Goal: Book appointment/travel/reservation

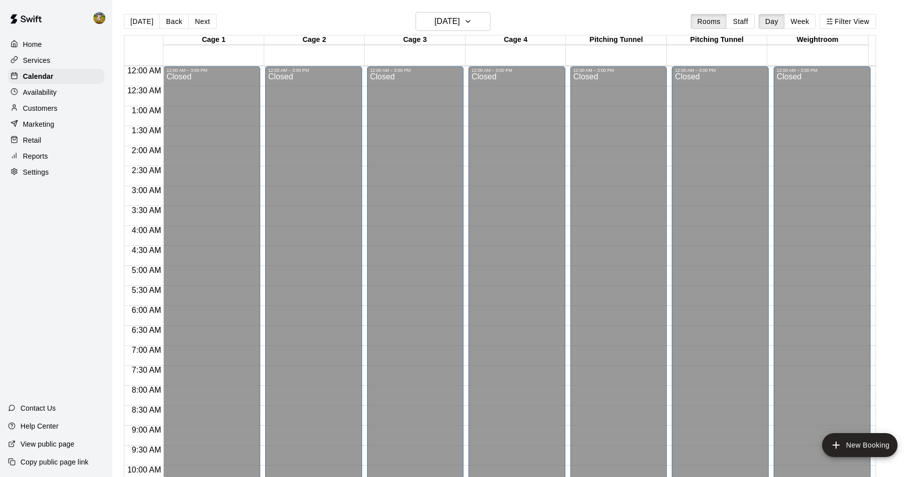
scroll to position [506, 0]
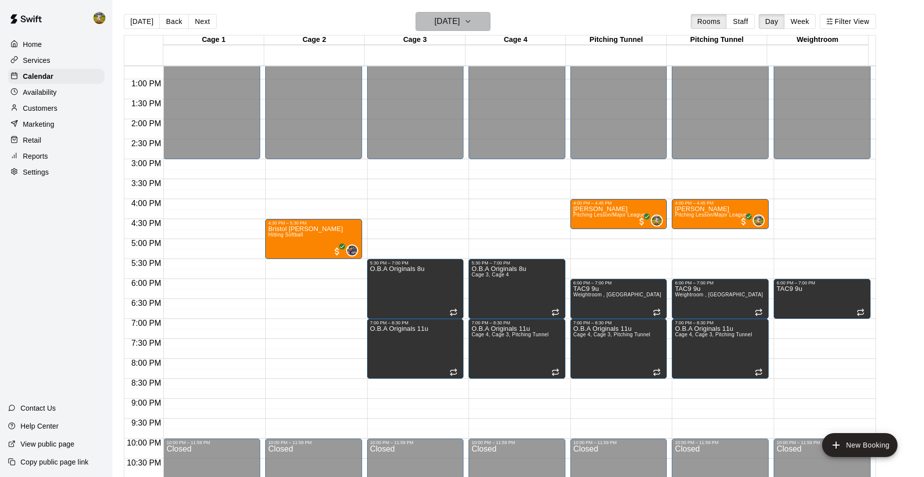
click at [482, 22] on button "[DATE]" at bounding box center [452, 21] width 75 height 19
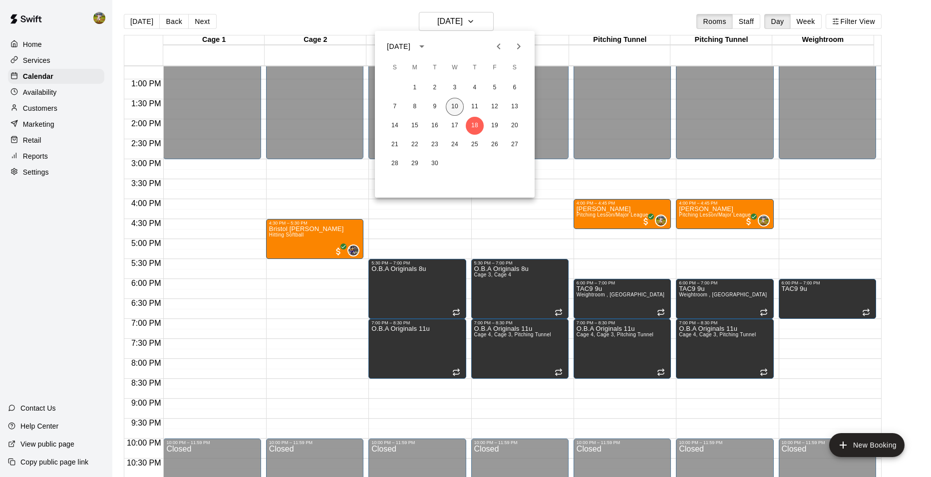
click at [461, 102] on button "10" at bounding box center [455, 107] width 18 height 18
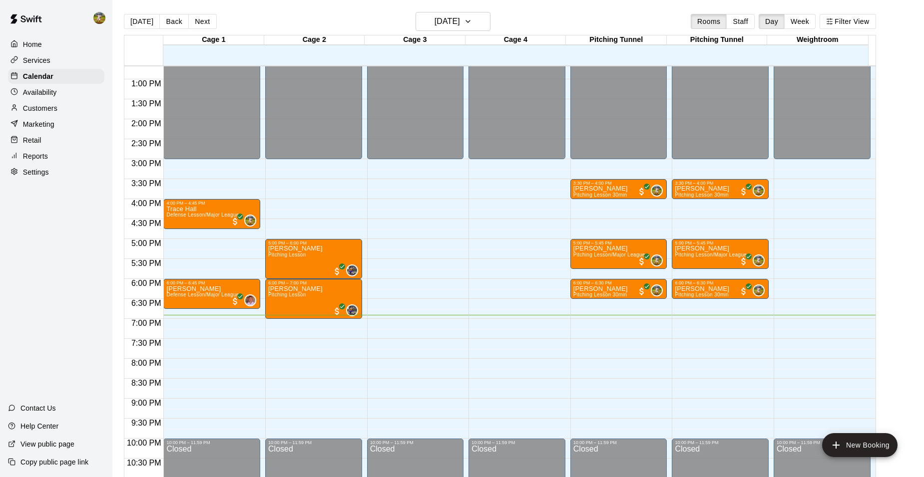
click at [897, 269] on main "Today Back Next Wednesday Sep 10 Rooms Staff Day Week Filter View Cage 1 10 Wed…" at bounding box center [517, 250] width 803 height 477
click at [470, 21] on icon "button" at bounding box center [468, 21] width 4 height 2
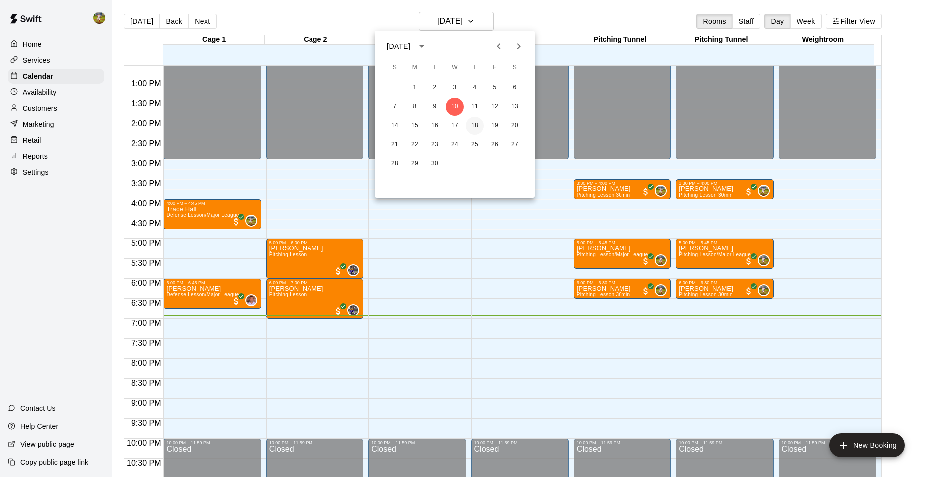
click at [479, 124] on button "18" at bounding box center [475, 126] width 18 height 18
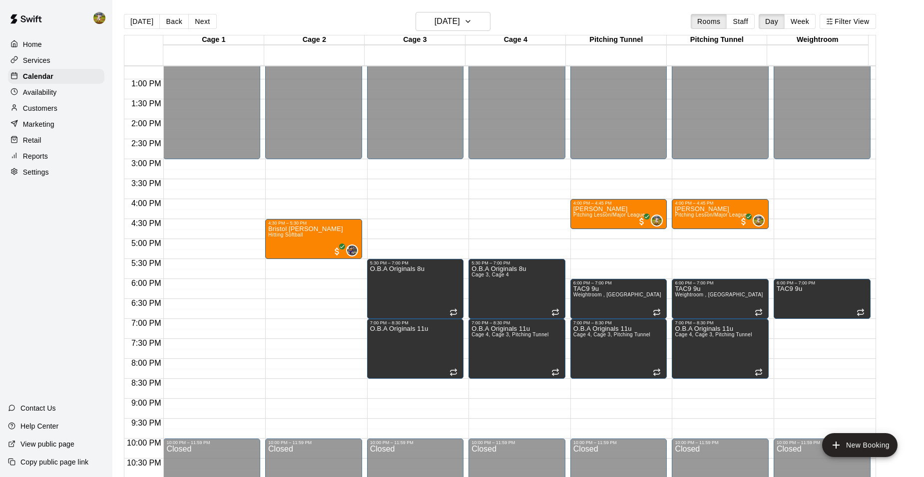
click at [61, 111] on div "Customers" at bounding box center [56, 108] width 96 height 15
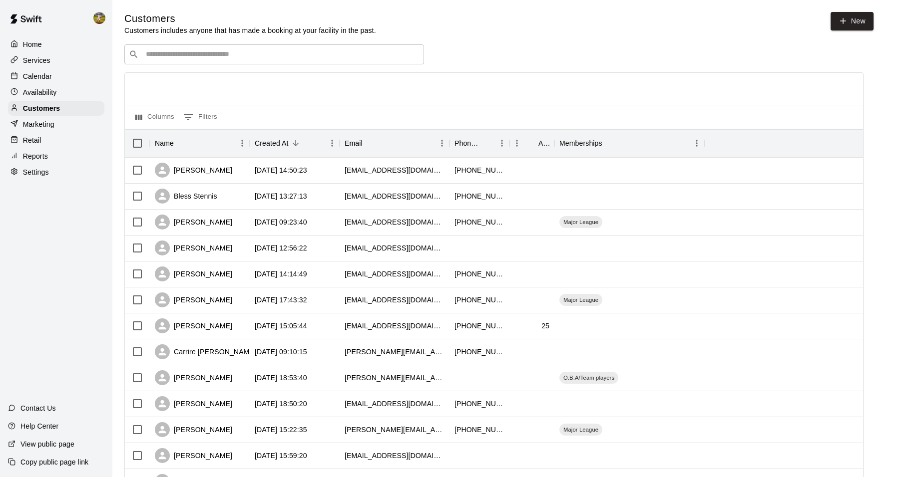
click at [50, 81] on p "Calendar" at bounding box center [37, 76] width 29 height 10
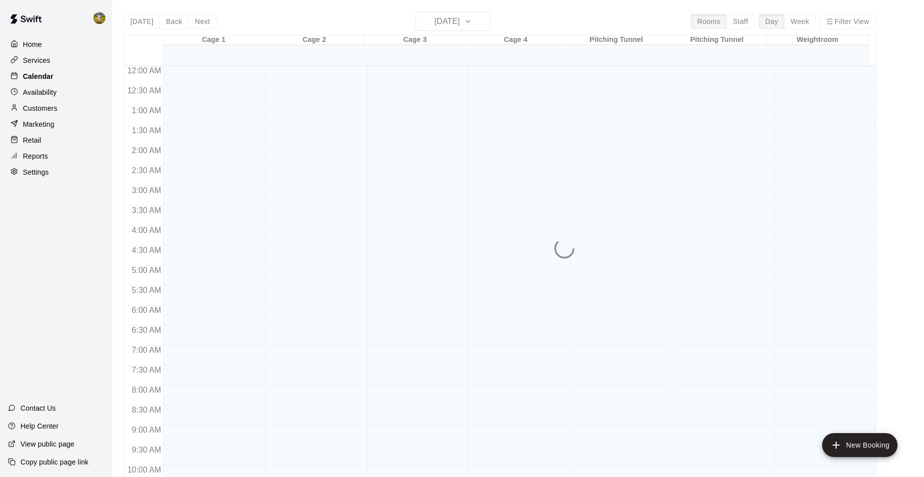
scroll to position [506, 0]
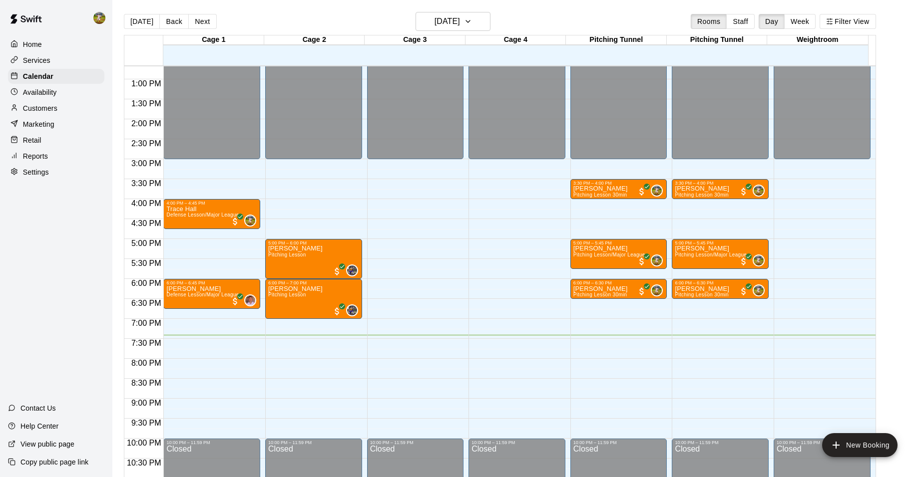
click at [49, 111] on p "Customers" at bounding box center [40, 108] width 34 height 10
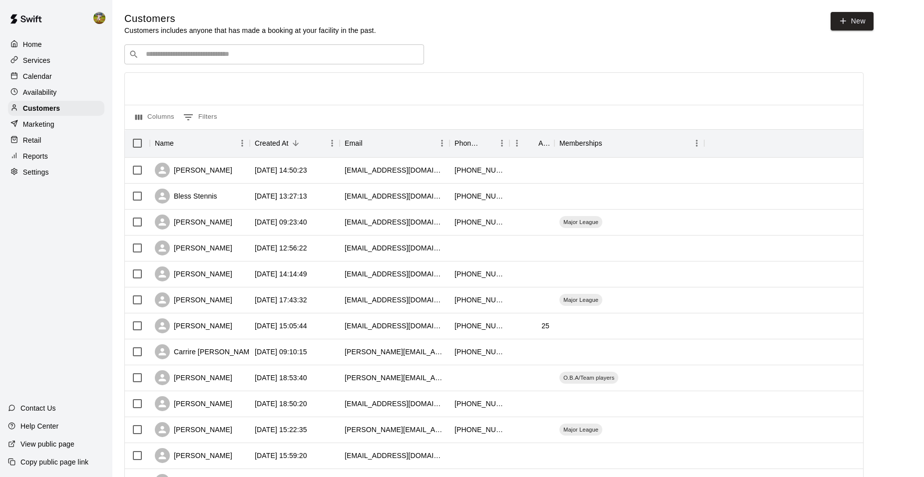
drag, startPoint x: 169, startPoint y: 48, endPoint x: 157, endPoint y: 53, distance: 13.2
click at [167, 51] on div "​ ​" at bounding box center [274, 54] width 300 height 20
type input "**"
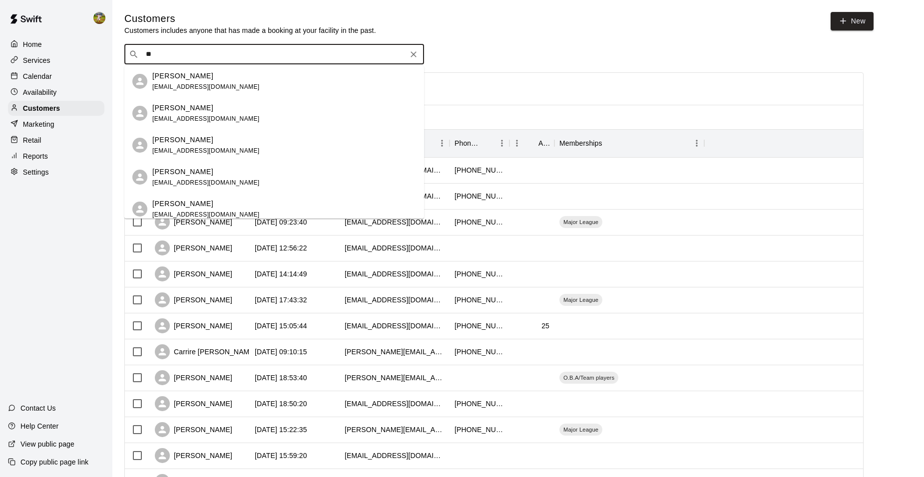
scroll to position [50, 0]
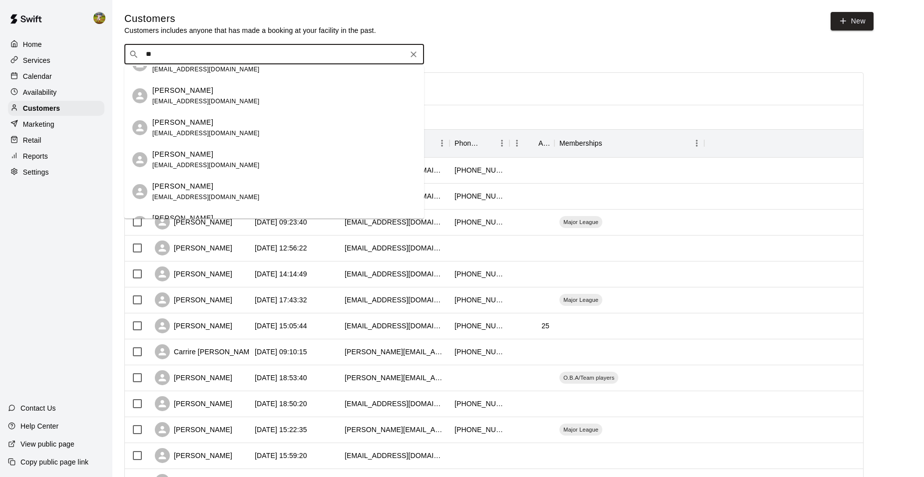
click at [261, 155] on div "Margaret DeJesus zeusfamily2013@gmail.com" at bounding box center [284, 159] width 264 height 21
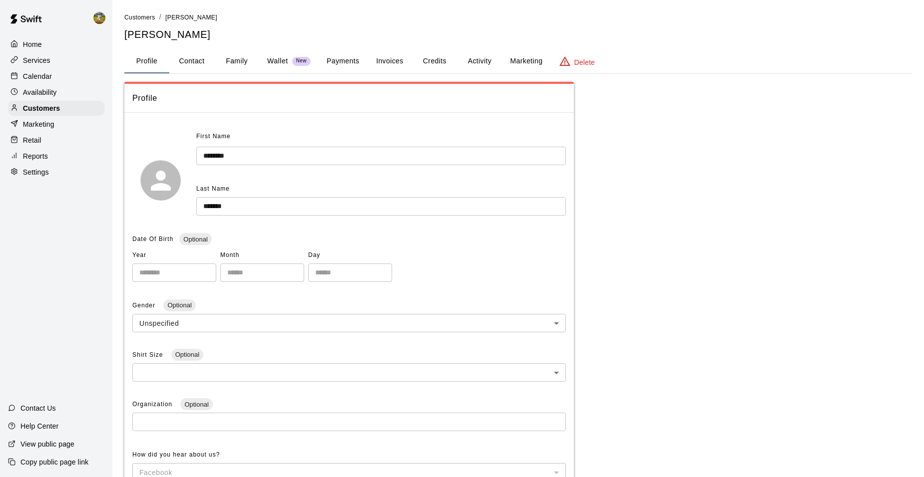
click at [238, 60] on button "Family" at bounding box center [236, 61] width 45 height 24
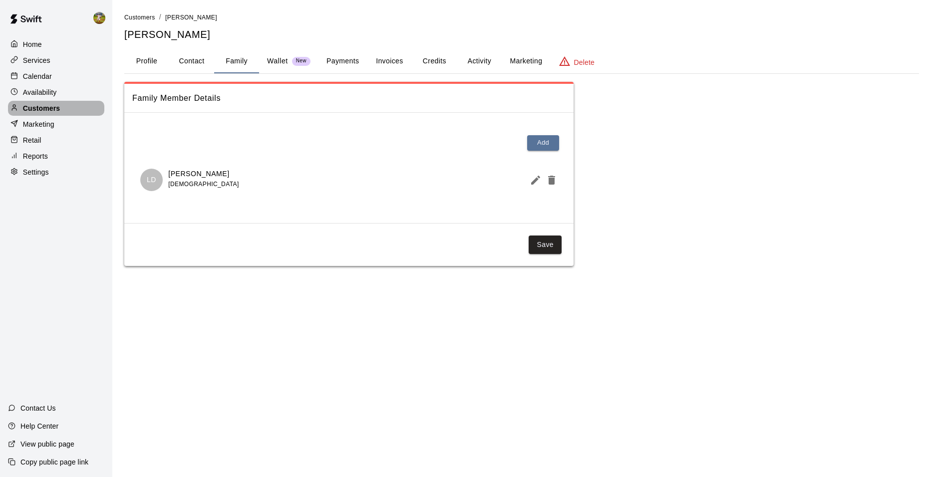
click at [50, 113] on p "Customers" at bounding box center [41, 108] width 37 height 10
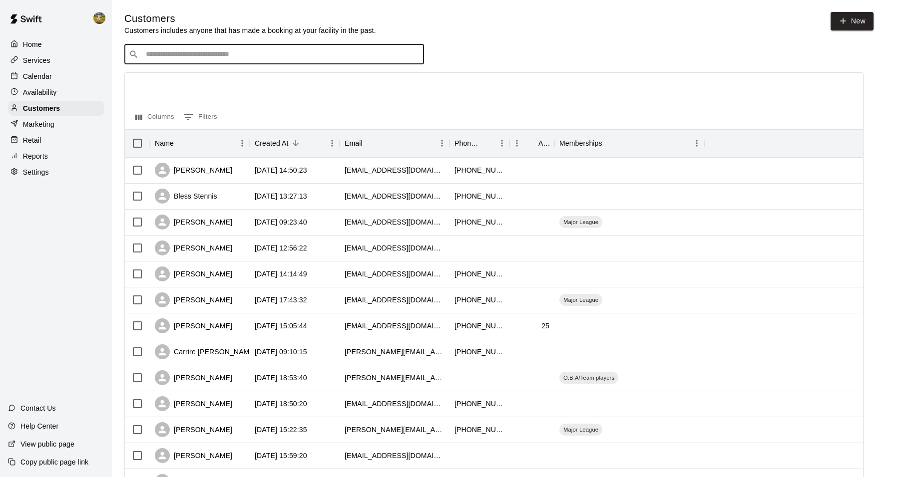
click at [153, 59] on input "Search customers by name or email" at bounding box center [281, 54] width 277 height 10
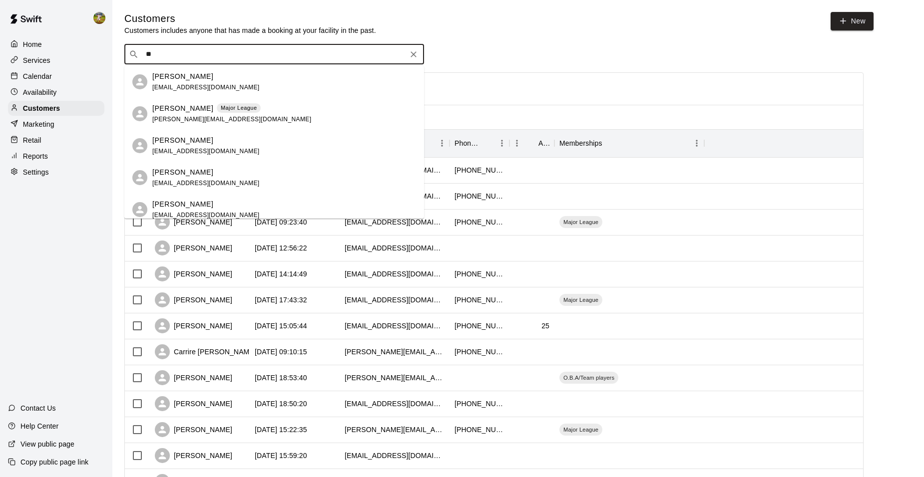
type input "*"
type input "*******"
click at [297, 113] on div "James DeJesus james_dejesus@yahoo.com" at bounding box center [284, 113] width 264 height 21
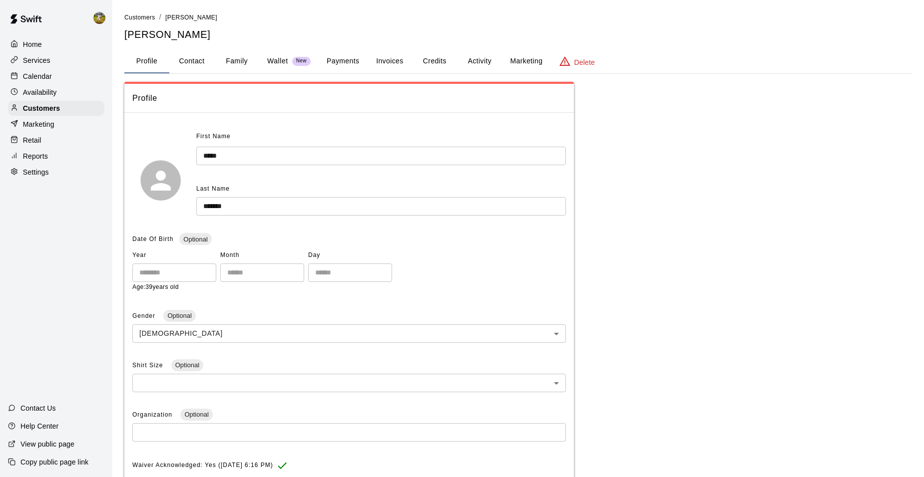
click at [193, 63] on button "Contact" at bounding box center [191, 61] width 45 height 24
select select "**"
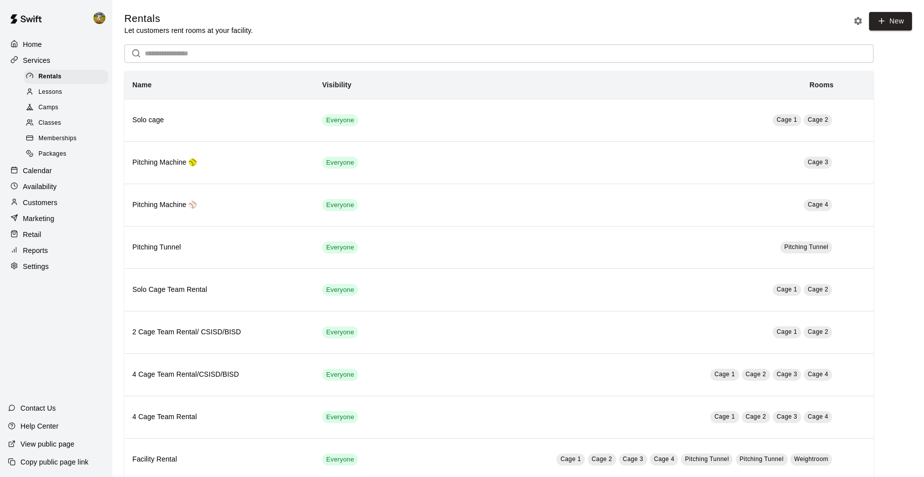
click at [51, 177] on div "Calendar" at bounding box center [56, 170] width 96 height 15
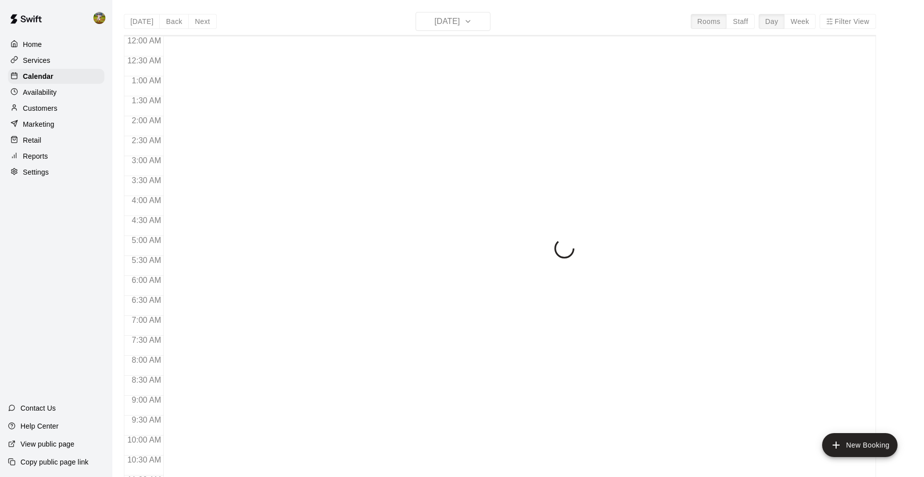
scroll to position [506, 0]
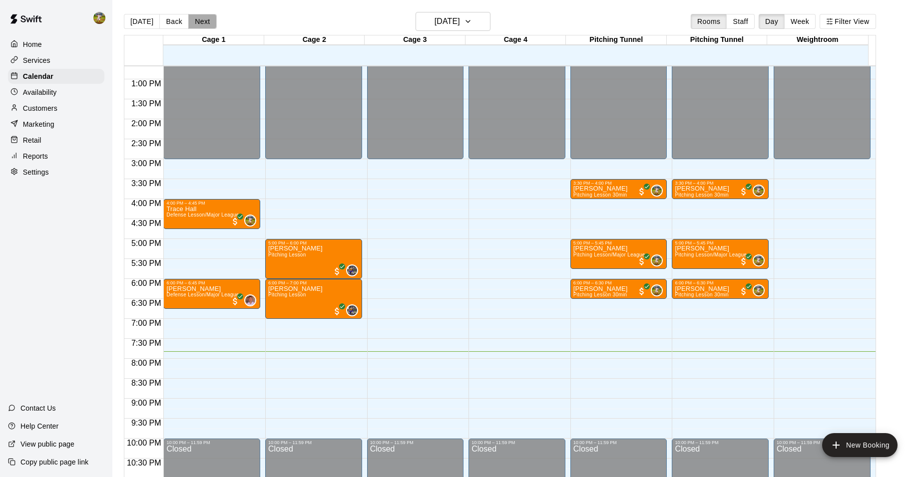
click at [204, 22] on button "Next" at bounding box center [202, 21] width 28 height 15
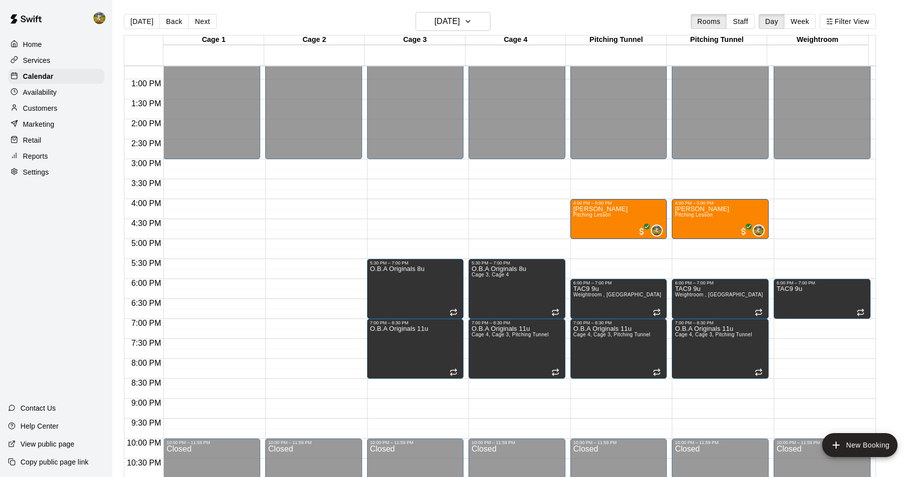
click at [57, 106] on p "Customers" at bounding box center [40, 108] width 34 height 10
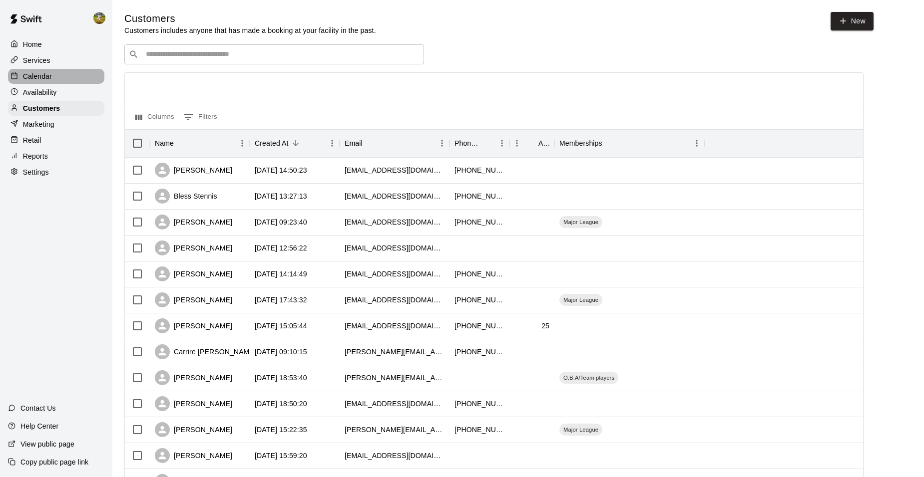
click at [56, 75] on div "Calendar" at bounding box center [56, 76] width 96 height 15
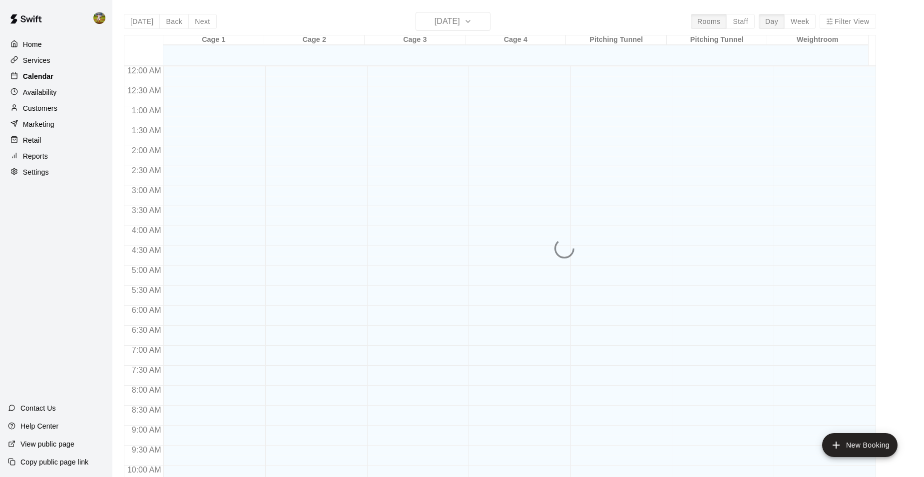
scroll to position [506, 0]
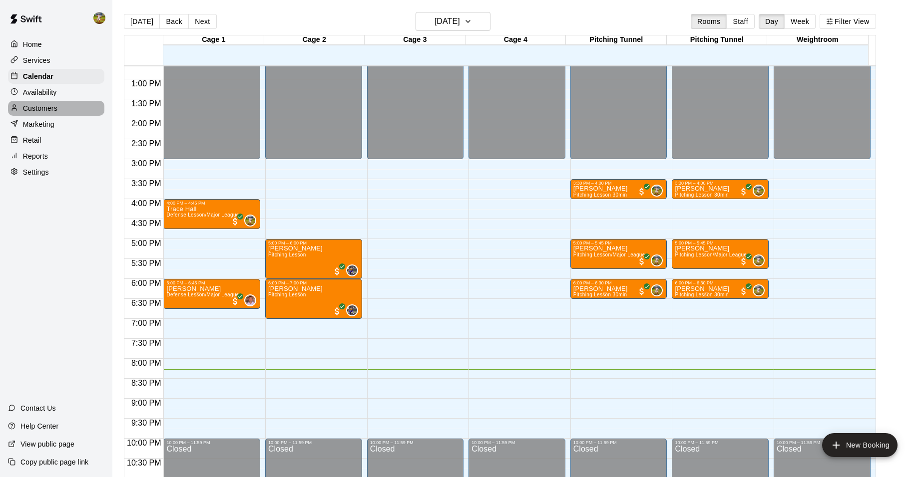
click at [56, 116] on div "Customers" at bounding box center [56, 108] width 96 height 15
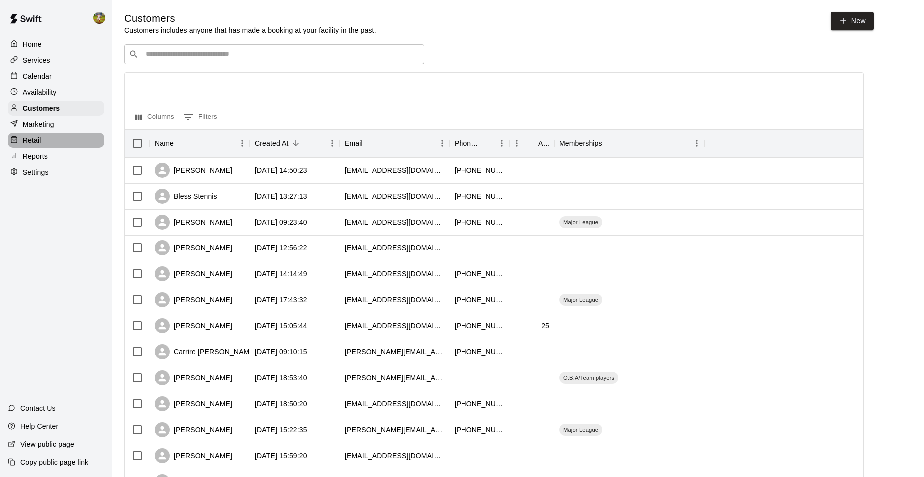
click at [69, 142] on div "Retail" at bounding box center [56, 140] width 96 height 15
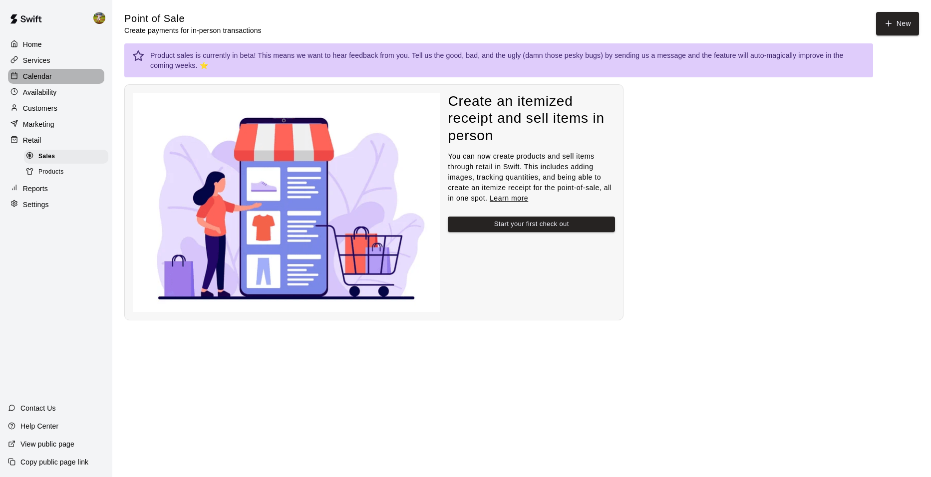
click at [53, 80] on div "Calendar" at bounding box center [56, 76] width 96 height 15
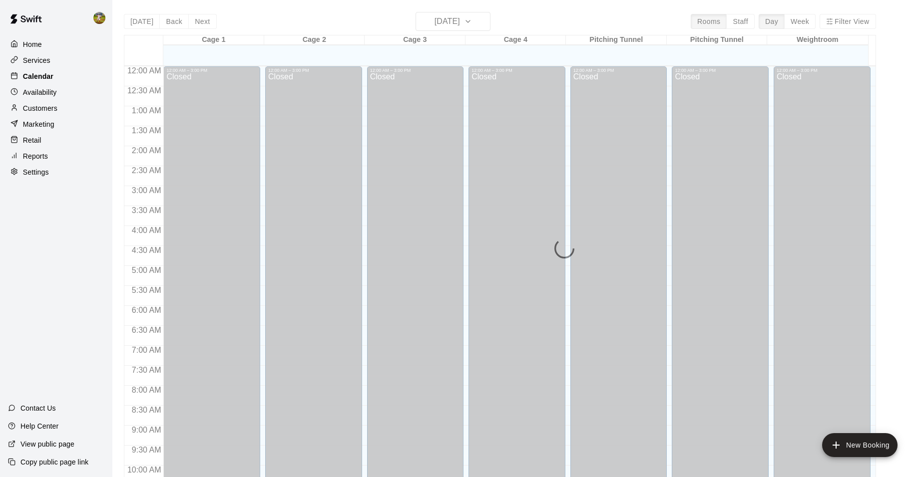
scroll to position [506, 0]
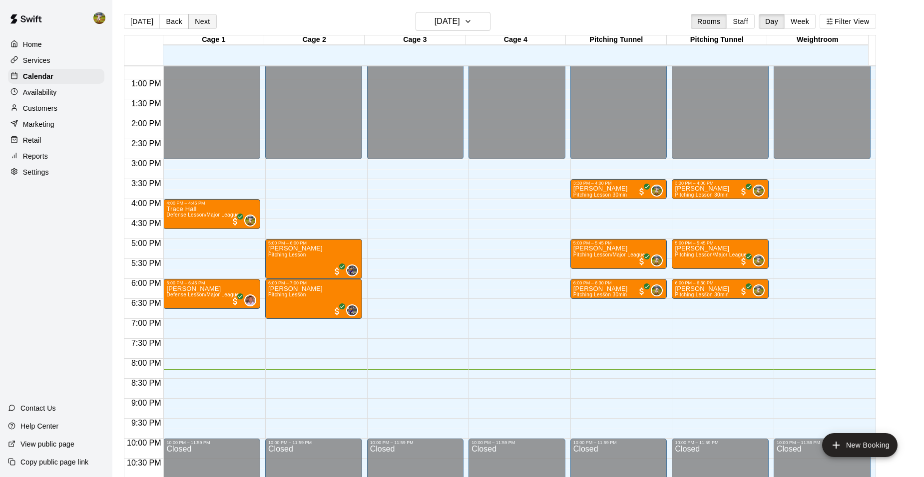
click at [198, 24] on button "Next" at bounding box center [202, 21] width 28 height 15
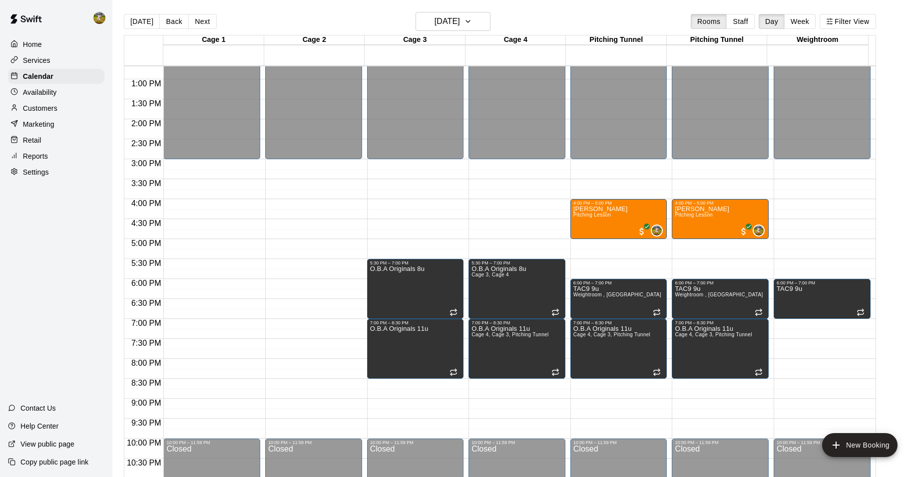
click at [71, 110] on div "Customers" at bounding box center [56, 108] width 96 height 15
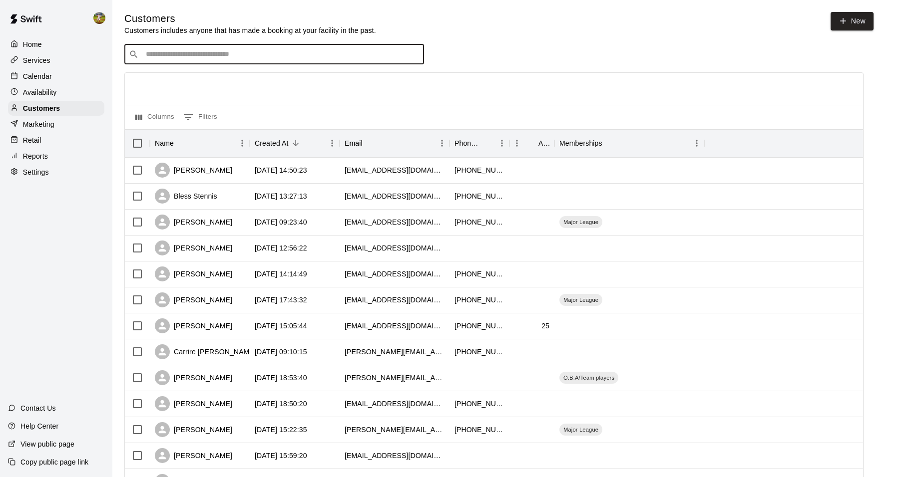
click at [229, 55] on input "Search customers by name or email" at bounding box center [281, 54] width 277 height 10
type input "*****"
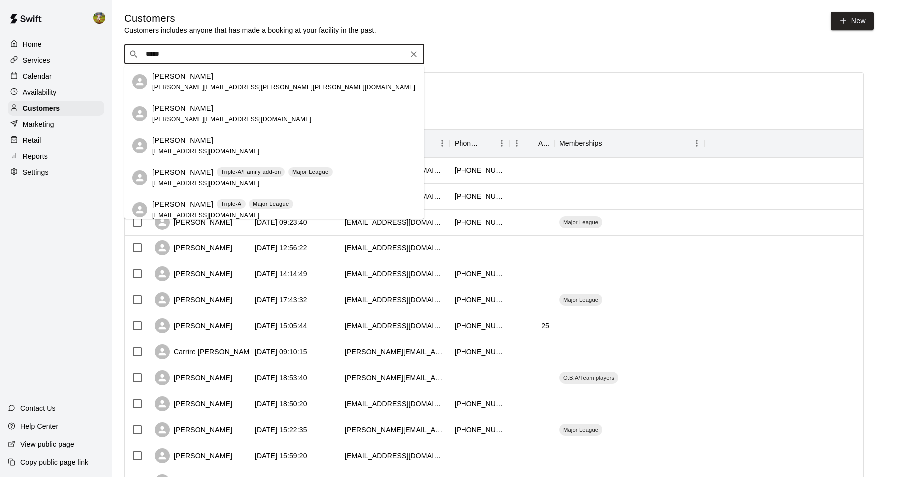
click at [193, 175] on p "[PERSON_NAME]" at bounding box center [182, 172] width 61 height 10
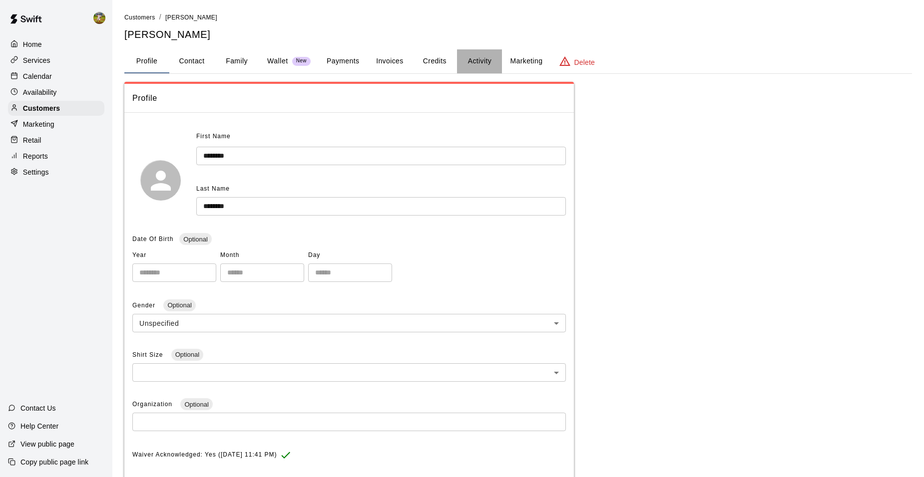
click at [485, 59] on button "Activity" at bounding box center [479, 61] width 45 height 24
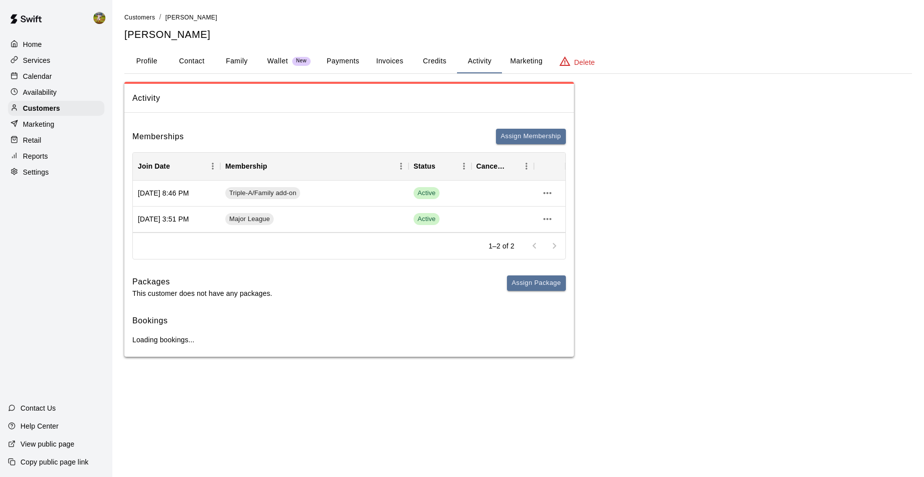
click at [197, 61] on button "Contact" at bounding box center [191, 61] width 45 height 24
select select "**"
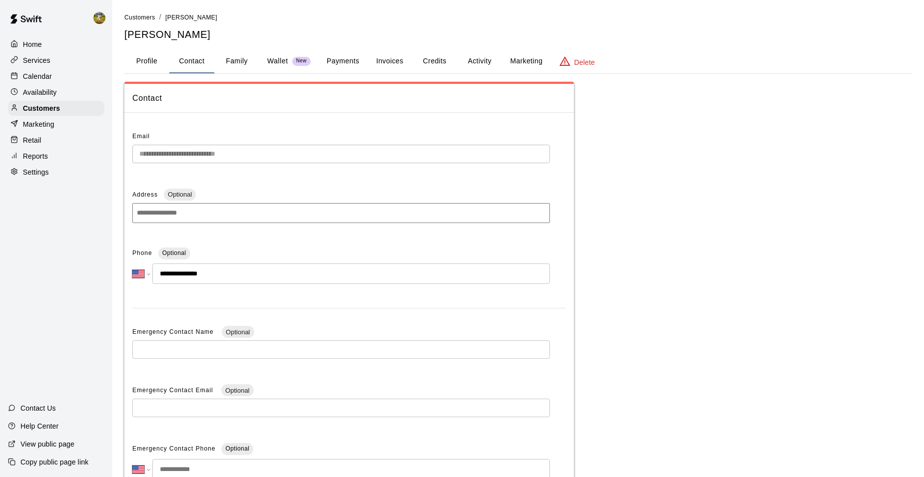
click at [476, 60] on button "Activity" at bounding box center [479, 61] width 45 height 24
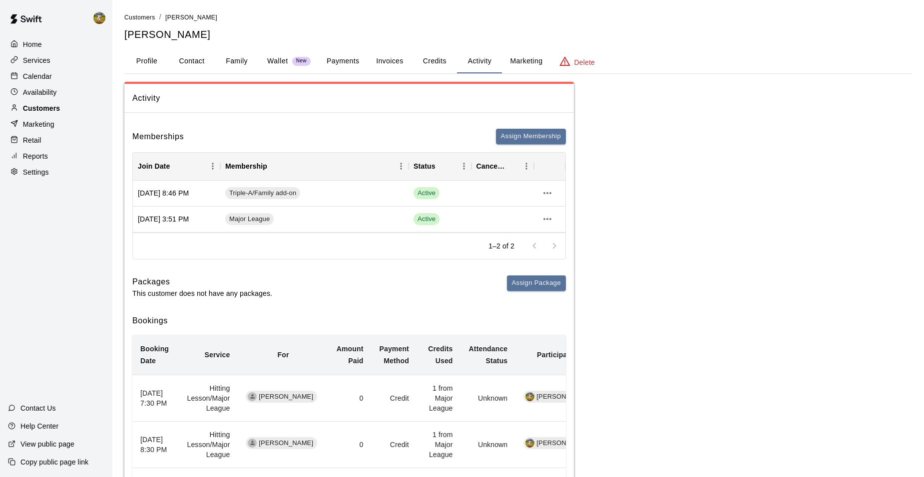
click at [67, 110] on div "Customers" at bounding box center [56, 108] width 96 height 15
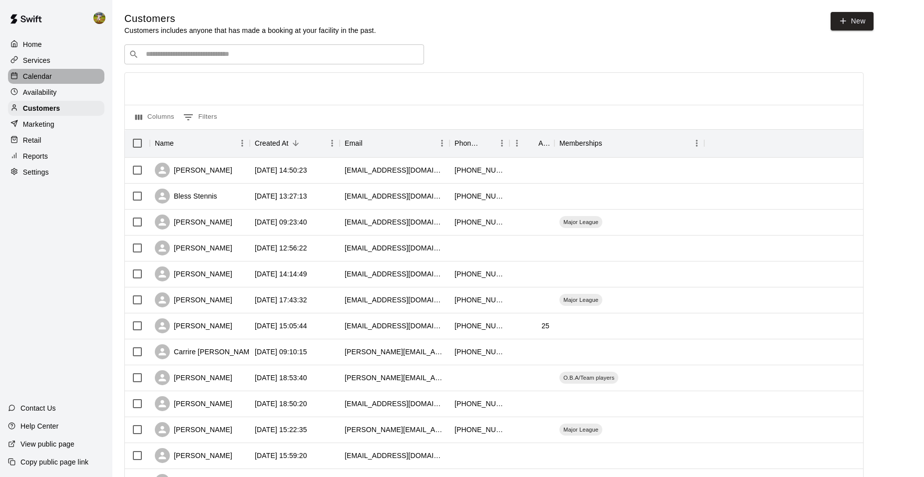
click at [43, 72] on p "Calendar" at bounding box center [37, 76] width 29 height 10
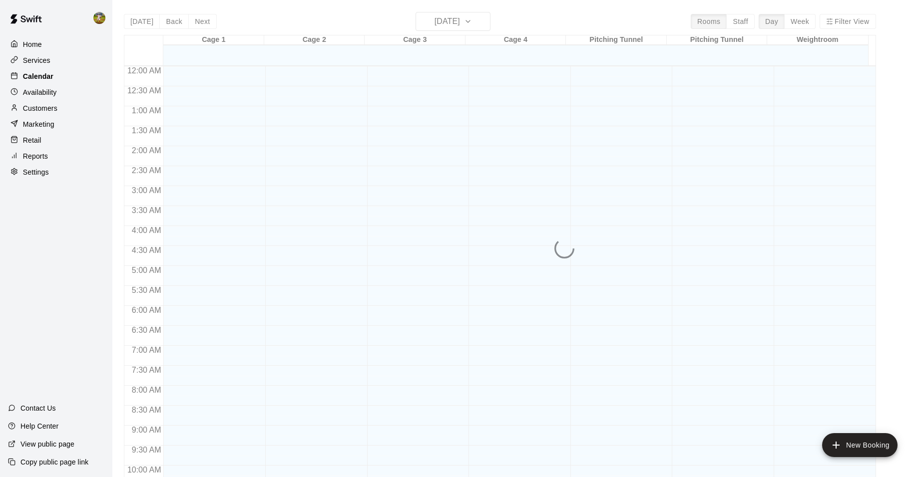
scroll to position [506, 0]
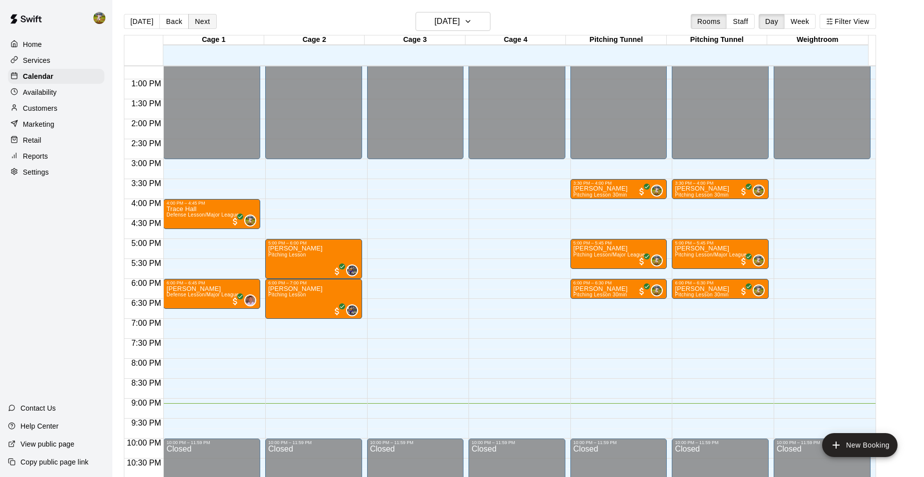
click at [208, 21] on button "Next" at bounding box center [202, 21] width 28 height 15
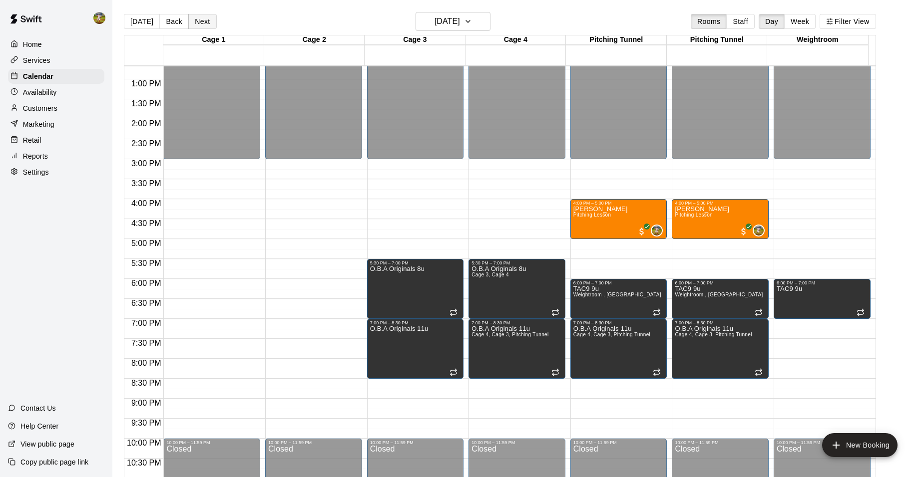
click at [208, 18] on button "Next" at bounding box center [202, 21] width 28 height 15
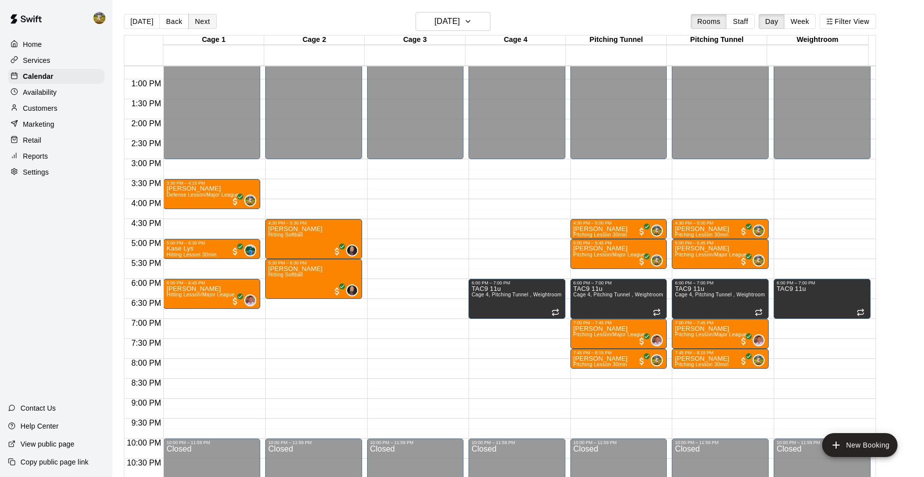
click at [194, 20] on button "Next" at bounding box center [202, 21] width 28 height 15
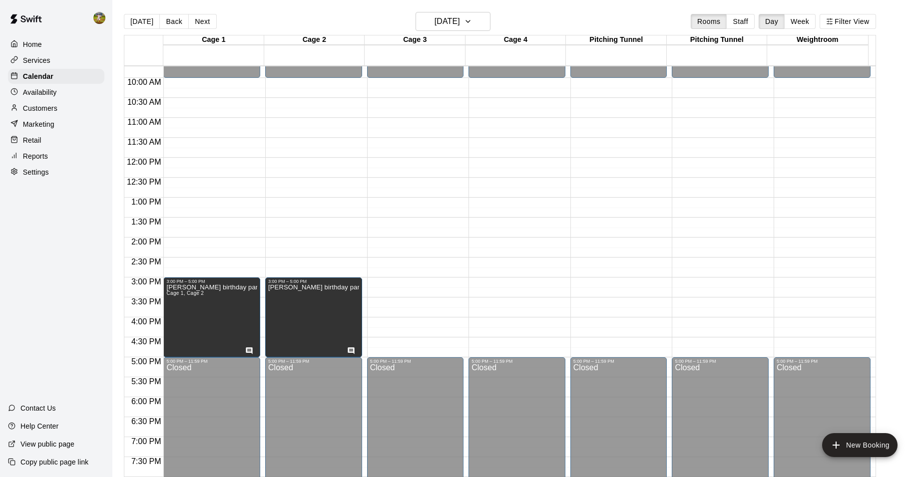
scroll to position [307, 0]
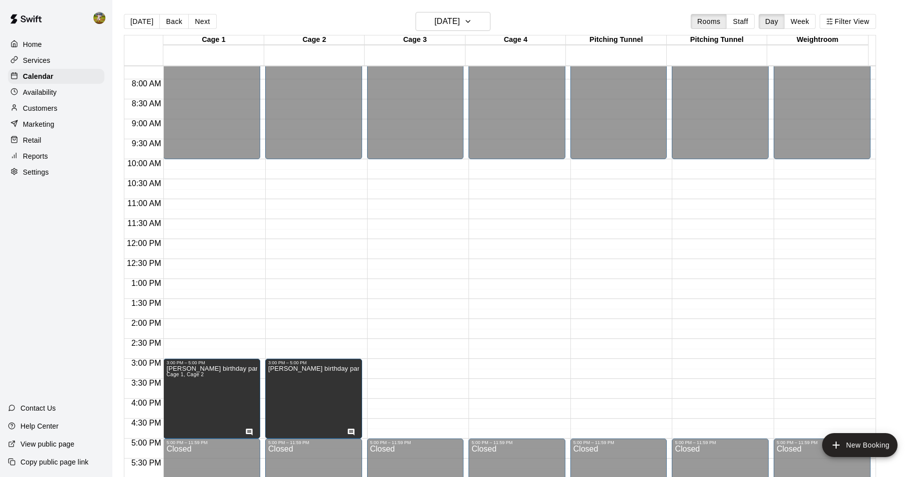
click at [195, 21] on button "Next" at bounding box center [202, 21] width 28 height 15
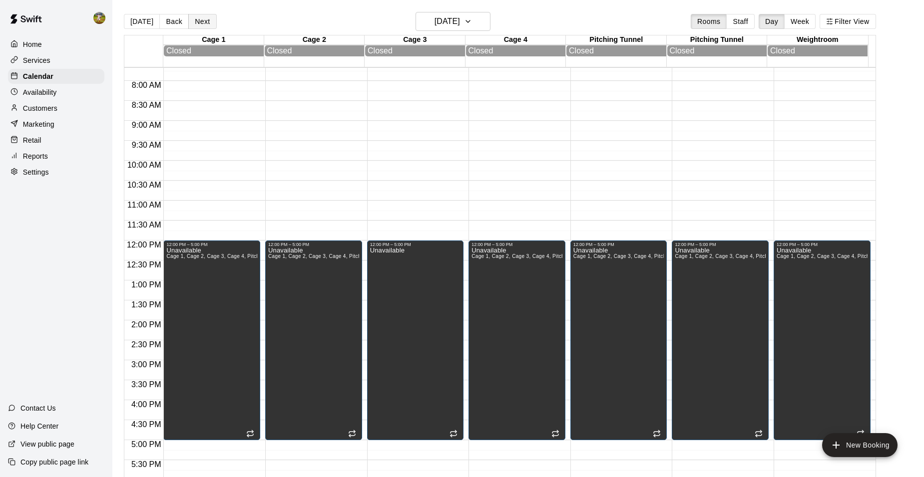
click at [196, 20] on button "Next" at bounding box center [202, 21] width 28 height 15
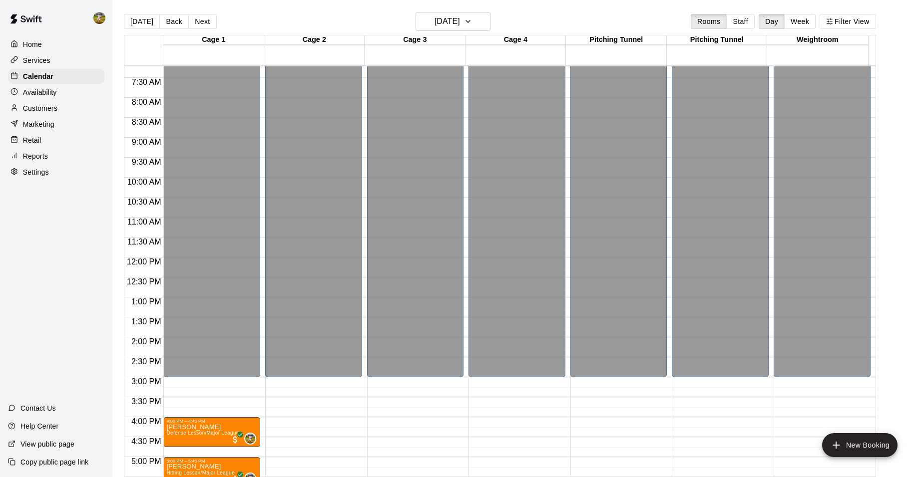
scroll to position [288, 0]
click at [199, 12] on div "[DATE] Back [DATE][DATE] Rooms Staff Day Week Filter View" at bounding box center [500, 23] width 752 height 23
click at [199, 18] on button "Next" at bounding box center [202, 21] width 28 height 15
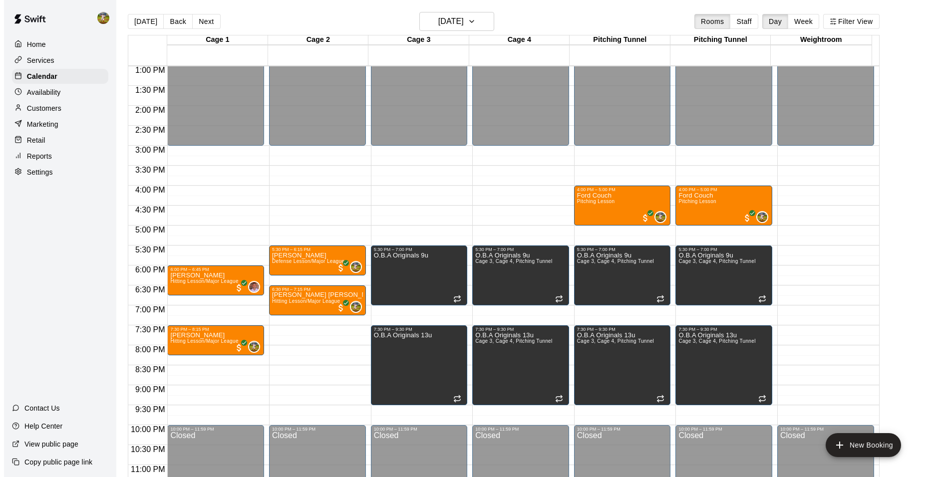
scroll to position [537, 0]
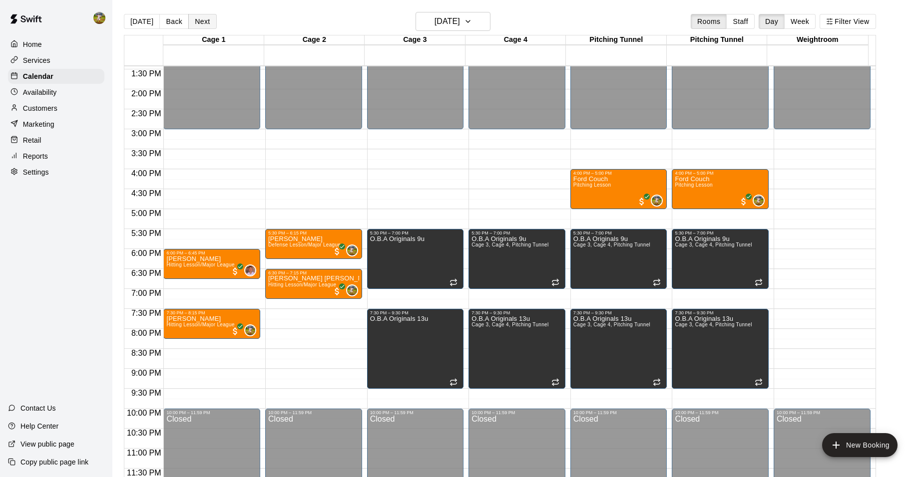
click at [196, 15] on button "Next" at bounding box center [202, 21] width 28 height 15
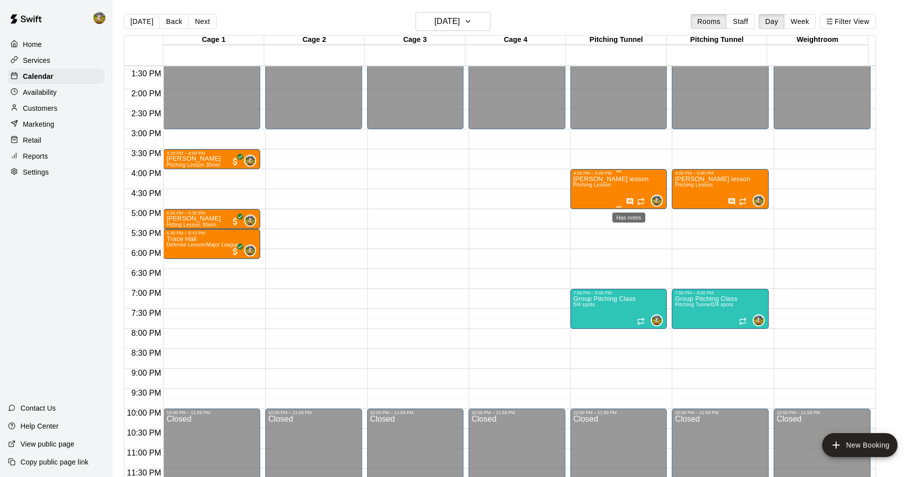
click at [629, 199] on icon "Has notes" at bounding box center [630, 201] width 6 height 6
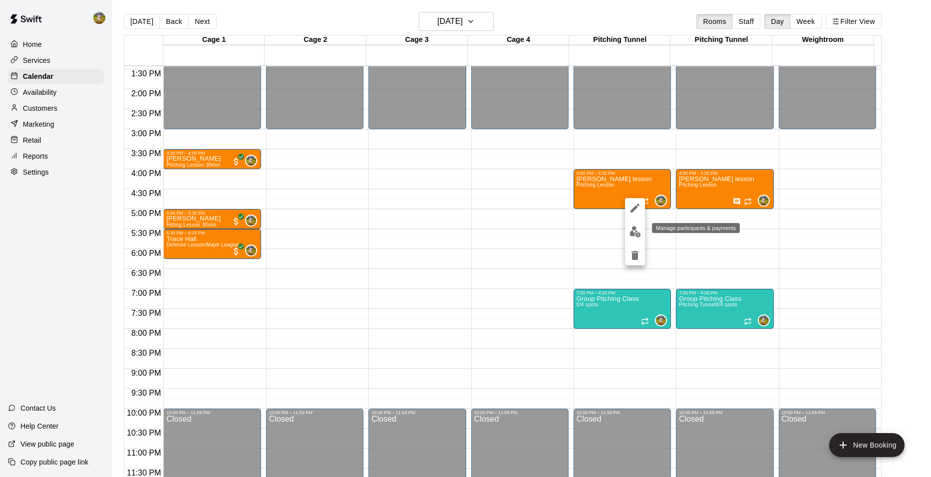
click at [631, 230] on img "edit" at bounding box center [635, 231] width 11 height 11
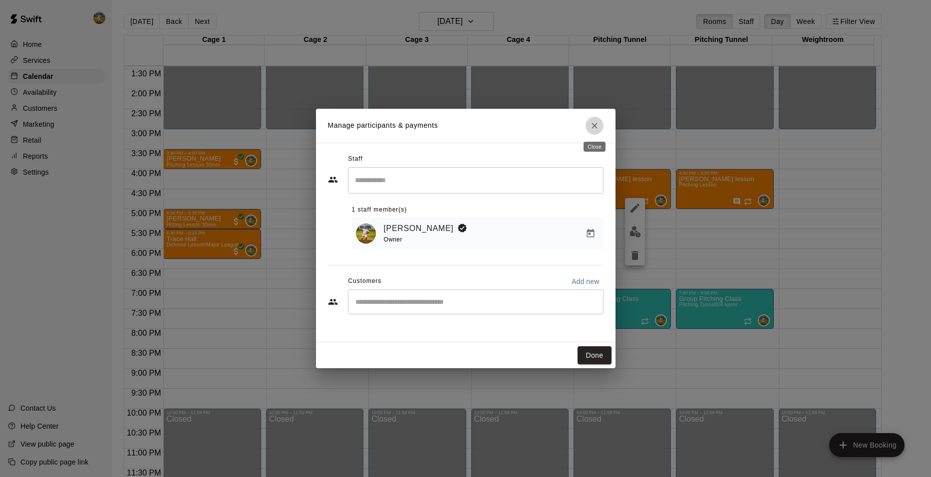
click at [599, 128] on icon "Close" at bounding box center [595, 126] width 10 height 10
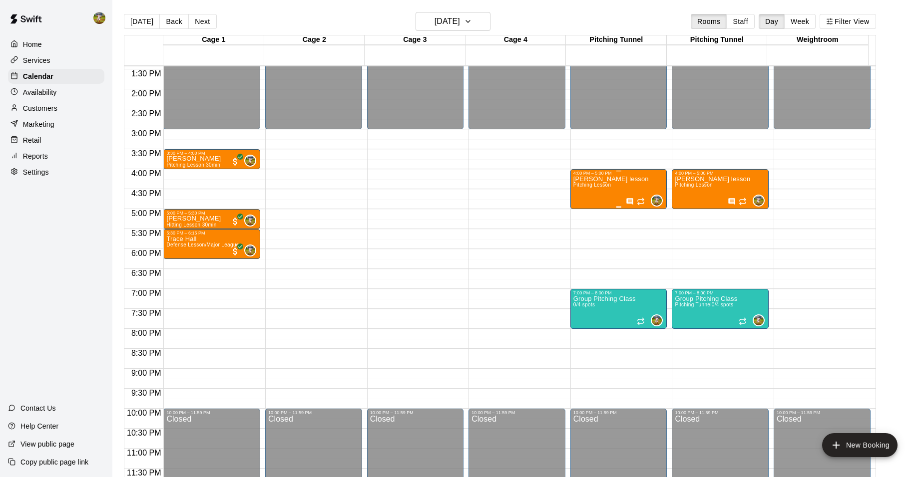
click at [615, 179] on p "[PERSON_NAME] lesson" at bounding box center [610, 179] width 75 height 0
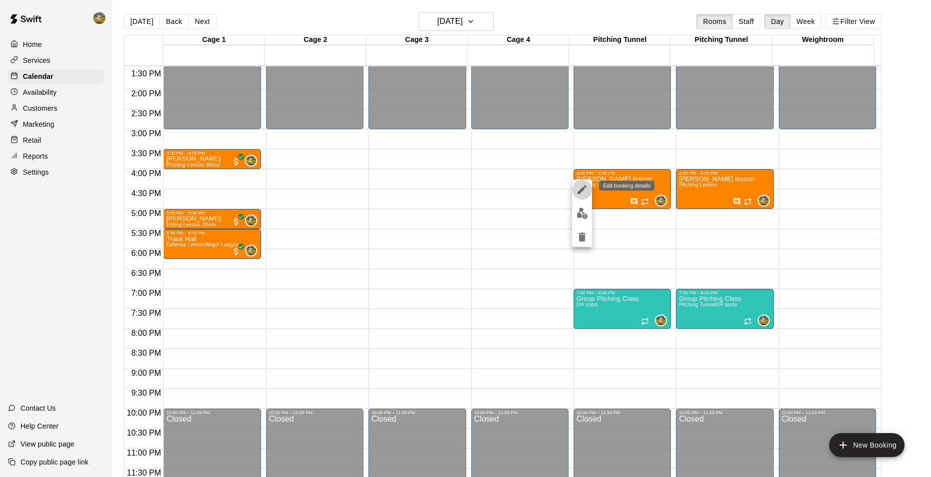
click at [585, 190] on icon "edit" at bounding box center [582, 190] width 12 height 12
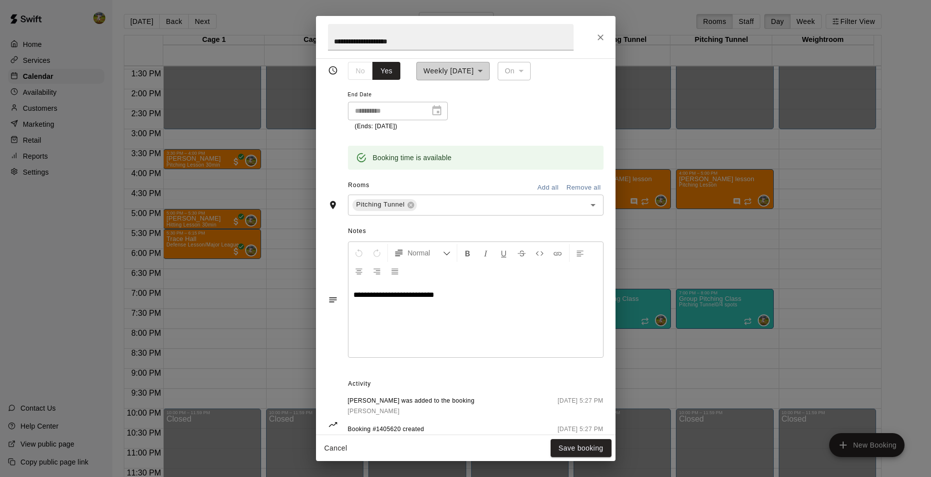
scroll to position [200, 0]
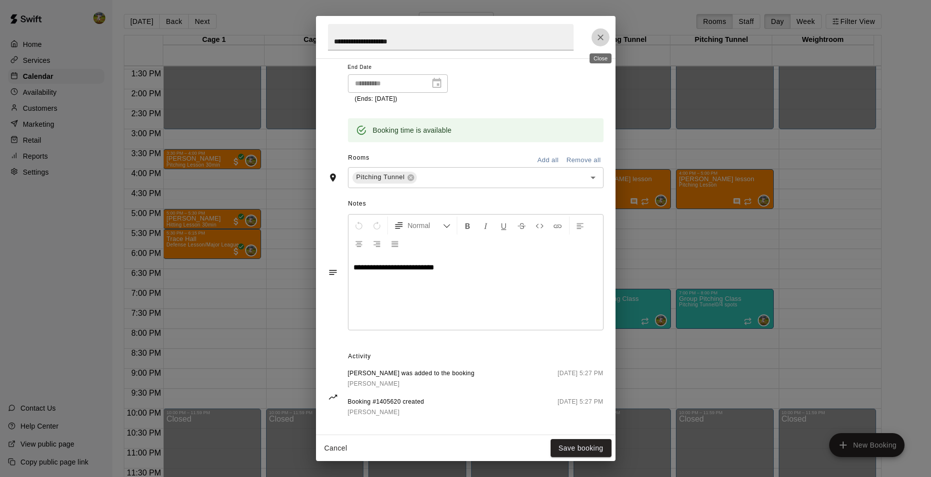
click at [604, 40] on icon "Close" at bounding box center [601, 37] width 10 height 10
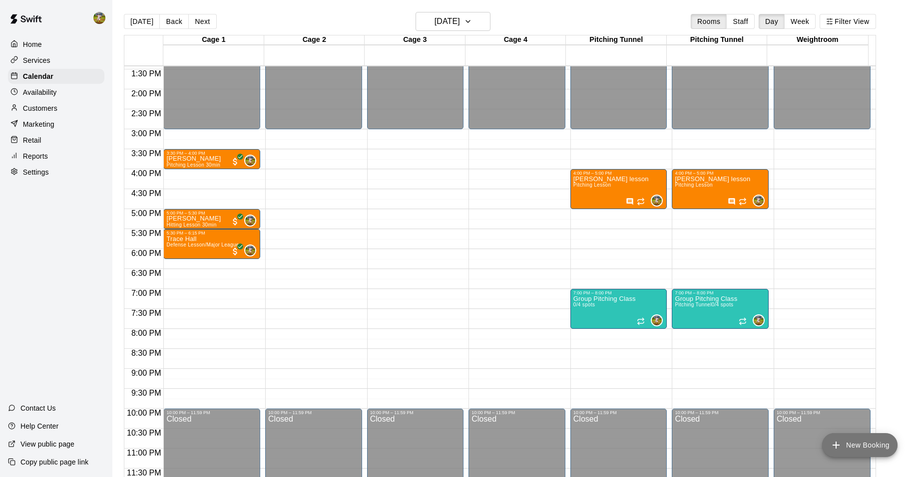
click at [836, 440] on icon "add" at bounding box center [836, 445] width 12 height 12
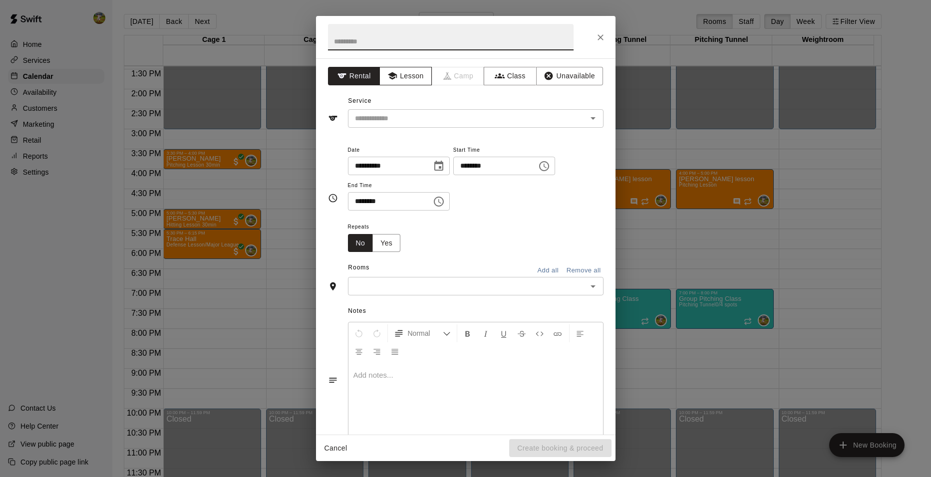
click at [410, 79] on button "Lesson" at bounding box center [405, 76] width 52 height 18
click at [468, 114] on input "text" at bounding box center [461, 118] width 220 height 12
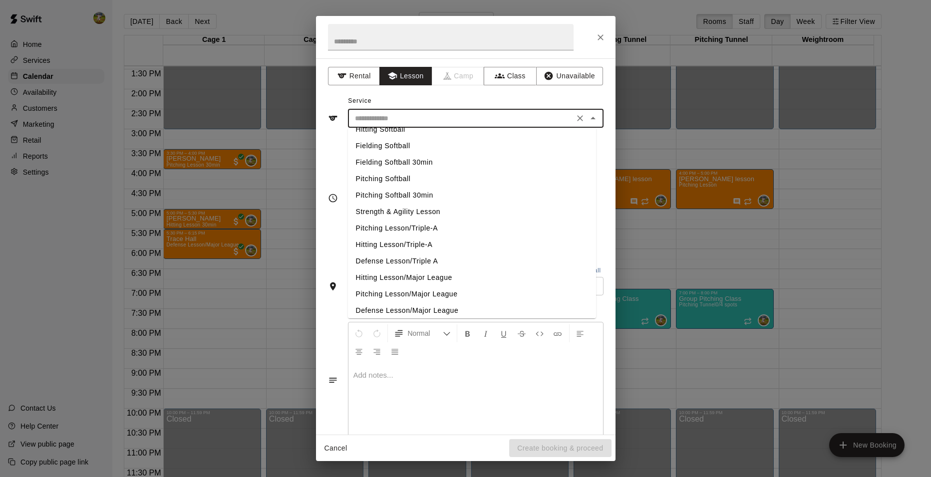
scroll to position [130, 0]
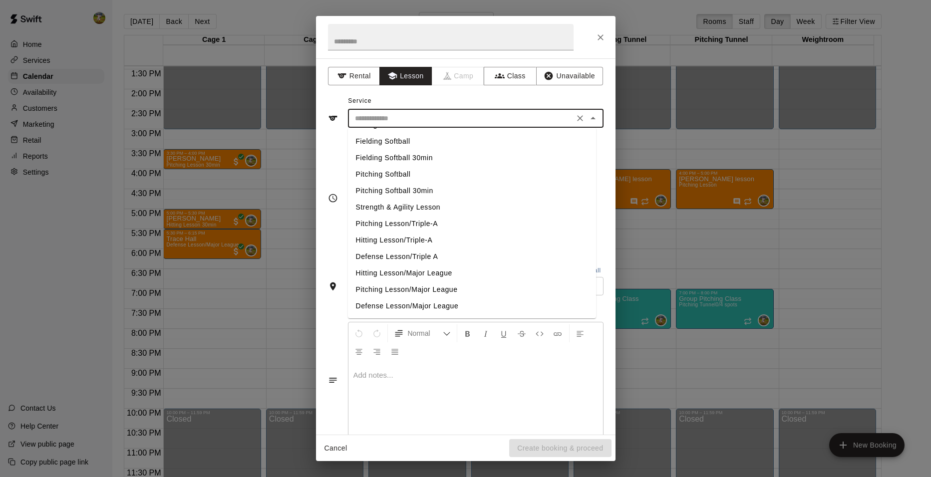
click at [412, 273] on li "Hitting Lesson/Major League" at bounding box center [472, 273] width 248 height 16
type input "**********"
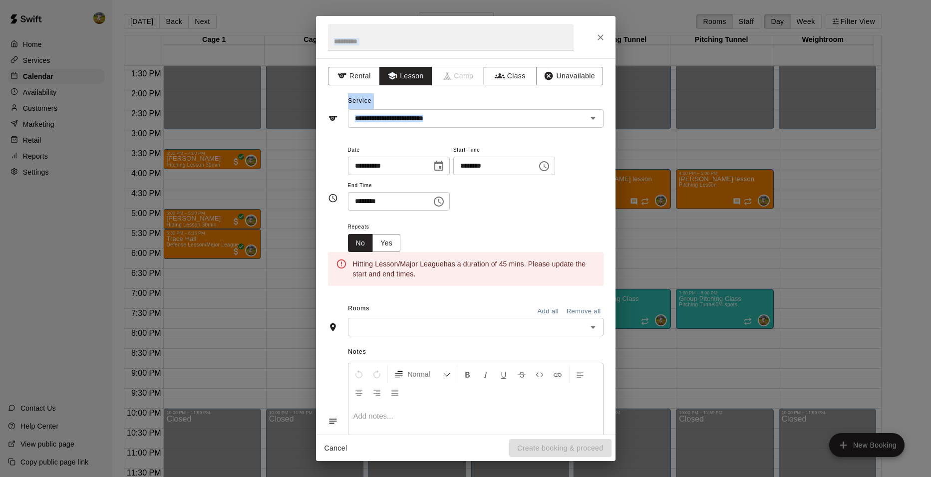
drag, startPoint x: 584, startPoint y: 55, endPoint x: 643, endPoint y: 118, distance: 86.2
click at [643, 118] on div "**********" at bounding box center [465, 238] width 931 height 477
drag, startPoint x: 643, startPoint y: 118, endPoint x: 586, endPoint y: 21, distance: 112.2
click at [586, 21] on div at bounding box center [466, 37] width 300 height 42
click at [549, 169] on icon "Choose time, selected time is 9:00 PM" at bounding box center [544, 166] width 10 height 10
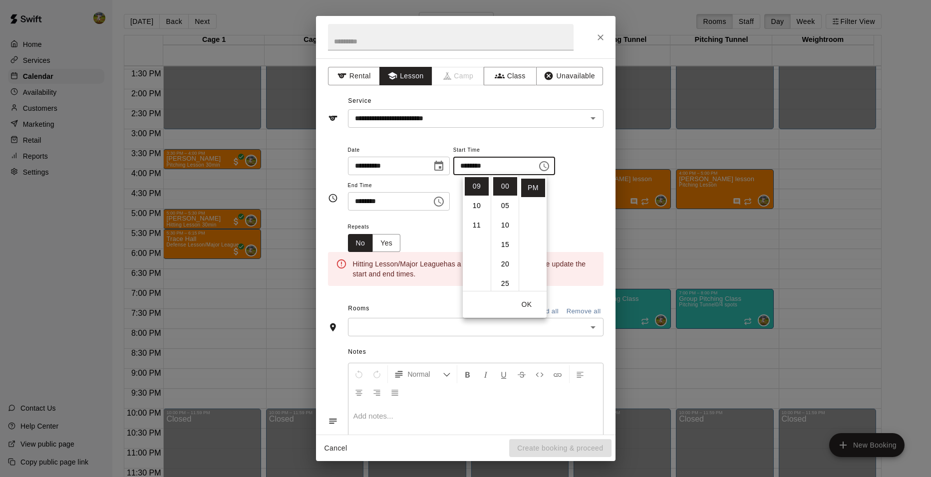
scroll to position [125, 0]
click at [477, 175] on li "06" at bounding box center [477, 178] width 24 height 18
click at [508, 250] on li "15" at bounding box center [505, 245] width 24 height 18
type input "********"
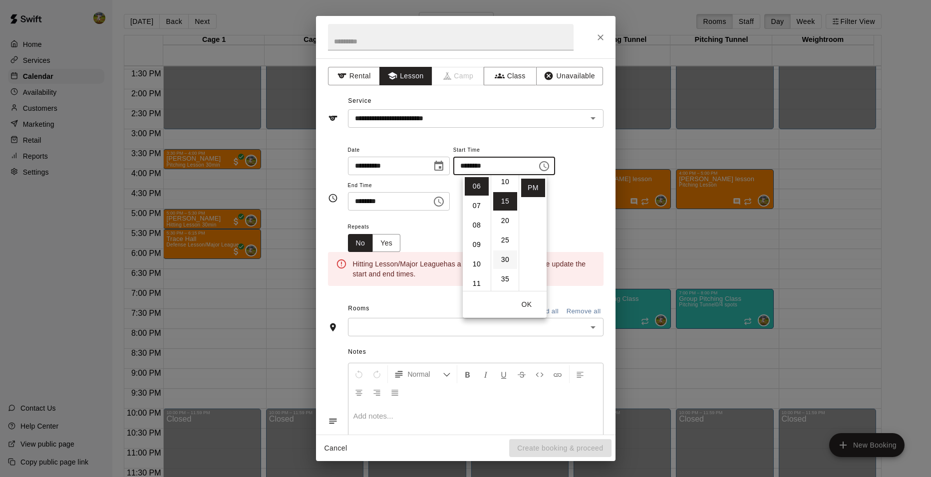
scroll to position [58, 0]
click at [444, 205] on icon "Choose time, selected time is 9:30 PM" at bounding box center [439, 202] width 10 height 10
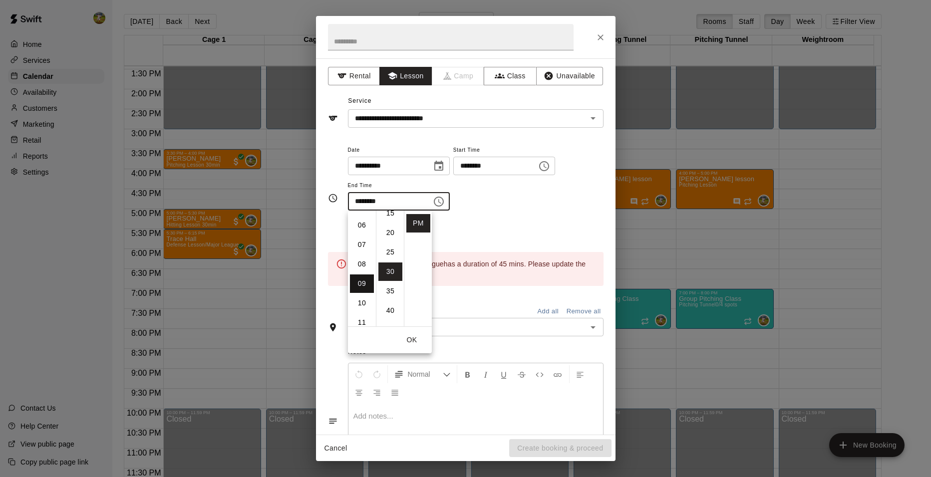
scroll to position [75, 0]
click at [359, 281] on li "07" at bounding box center [362, 283] width 24 height 18
click at [393, 222] on li "00" at bounding box center [390, 222] width 24 height 18
type input "********"
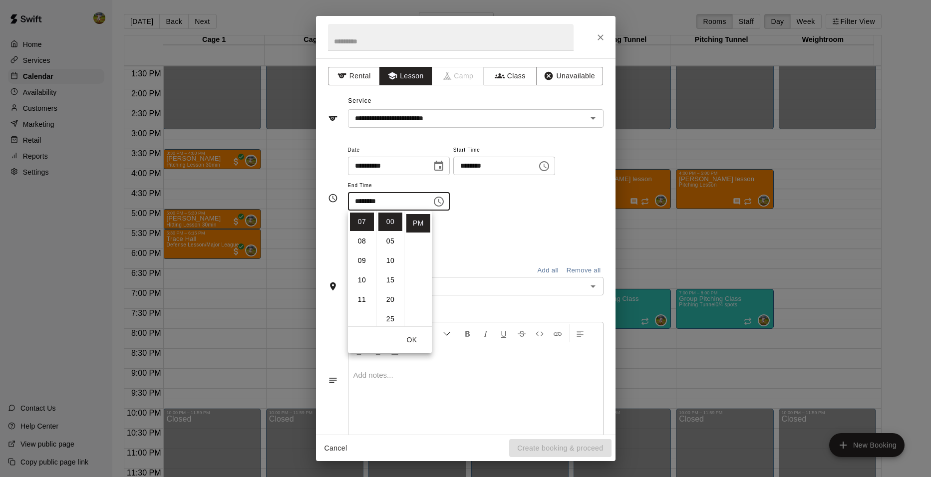
click at [500, 213] on div "**********" at bounding box center [476, 182] width 256 height 77
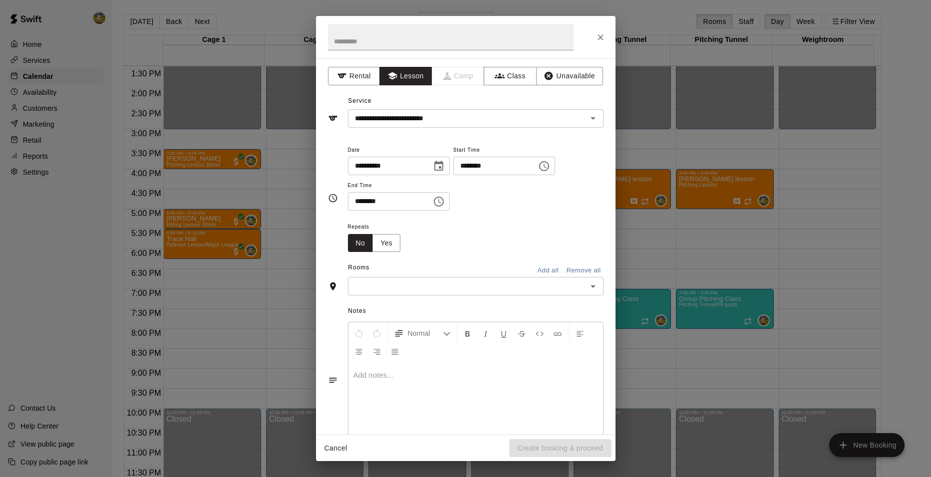
click at [474, 285] on input "text" at bounding box center [467, 286] width 233 height 12
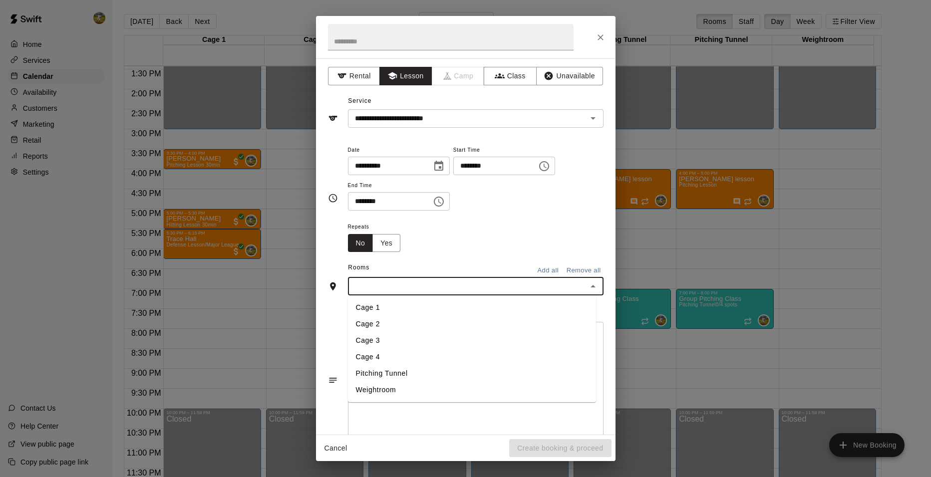
click at [401, 308] on li "Cage 1" at bounding box center [472, 308] width 248 height 16
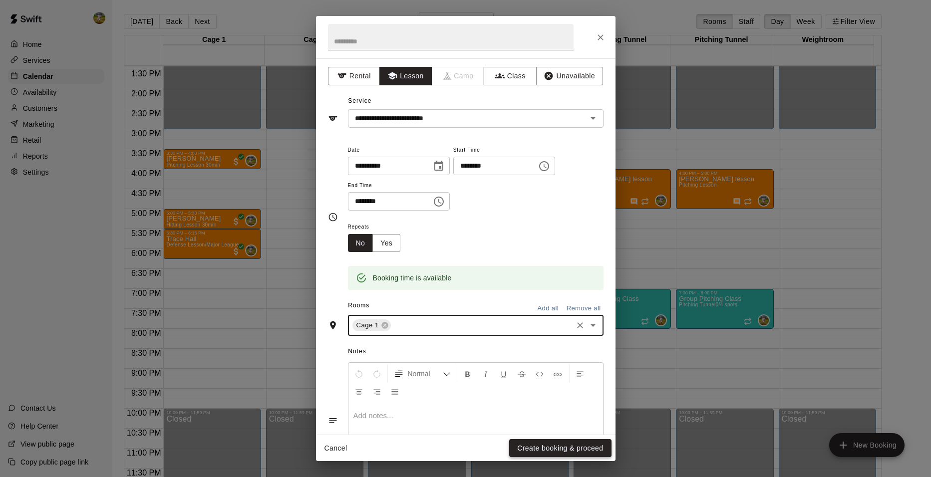
click at [537, 450] on button "Create booking & proceed" at bounding box center [560, 448] width 102 height 18
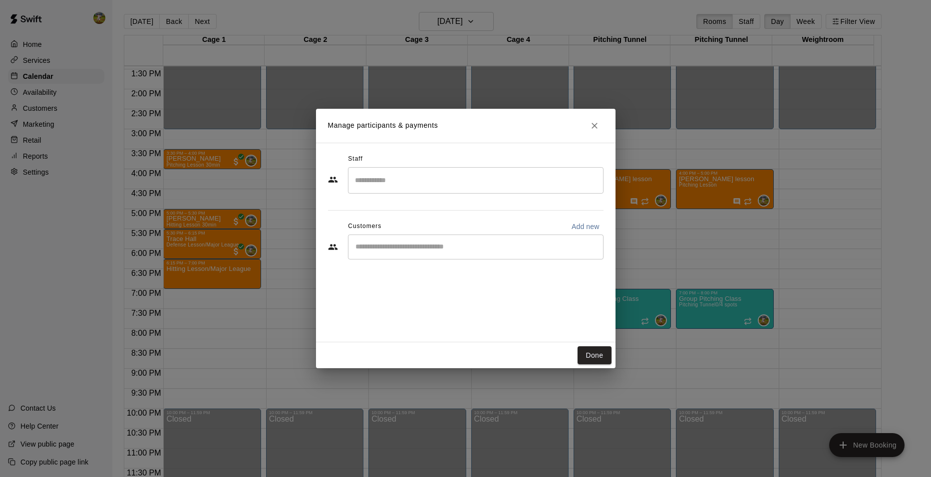
click at [493, 178] on input "Search staff" at bounding box center [475, 180] width 247 height 17
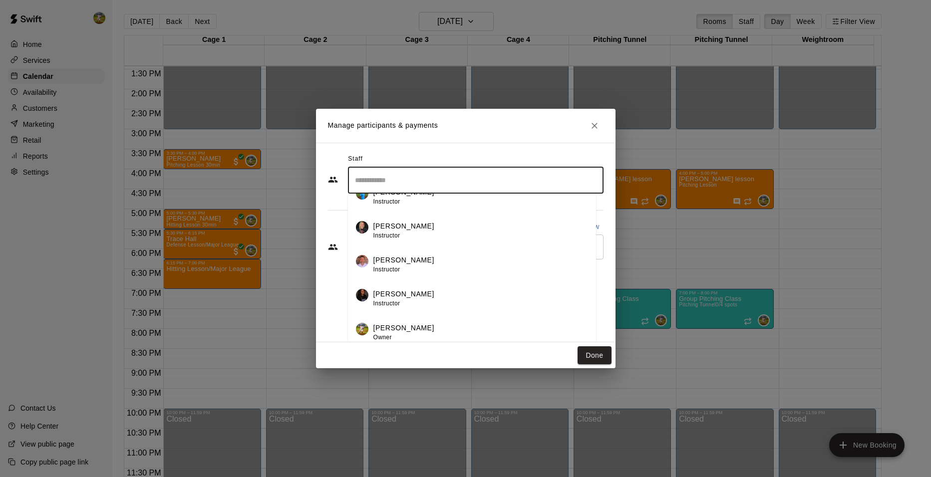
scroll to position [4, 0]
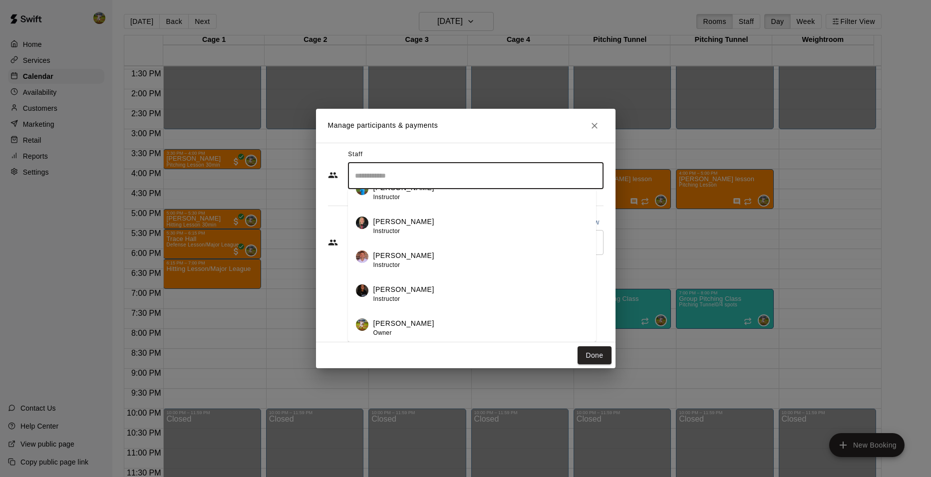
click at [441, 327] on div "[PERSON_NAME] Owner" at bounding box center [480, 328] width 215 height 19
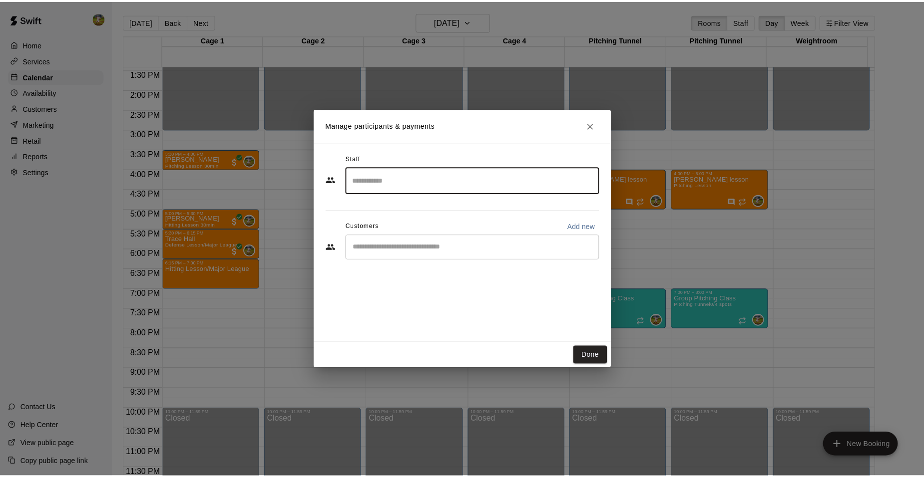
scroll to position [0, 0]
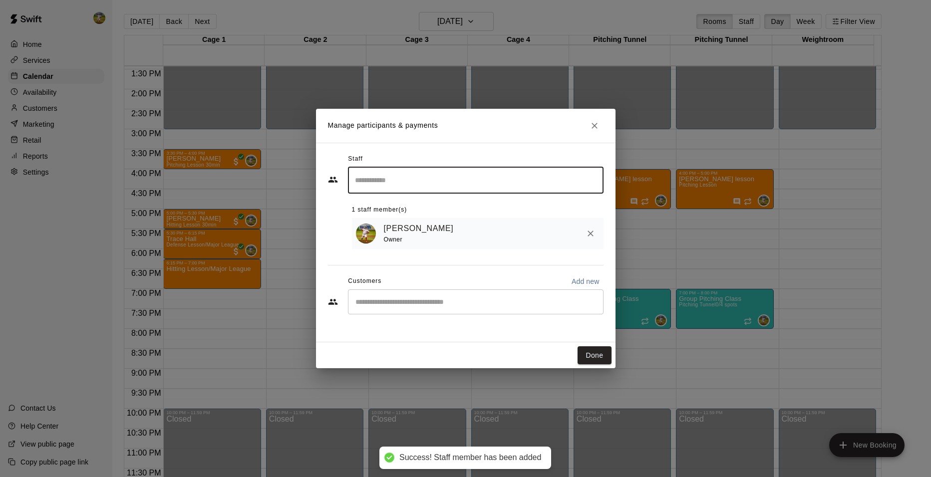
click at [472, 298] on div "​" at bounding box center [476, 302] width 256 height 25
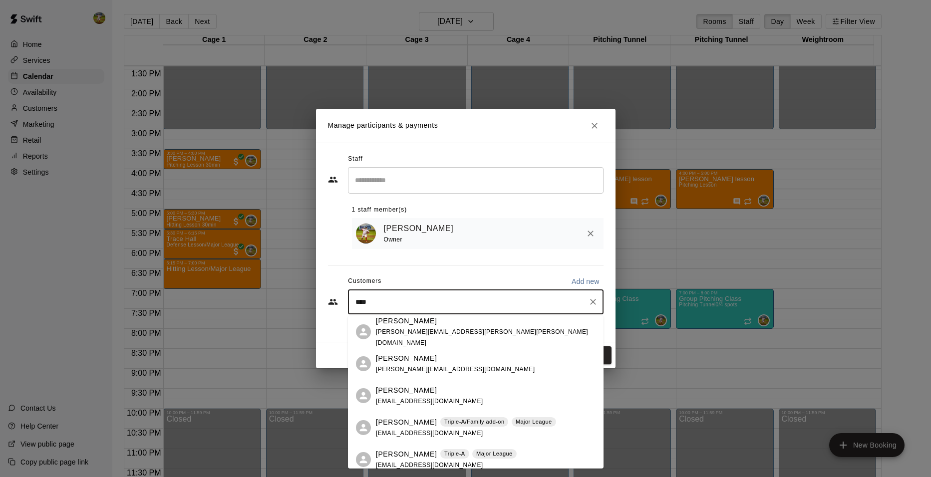
type input "*****"
click at [446, 422] on p "Triple-A/Family add-on" at bounding box center [474, 422] width 60 height 8
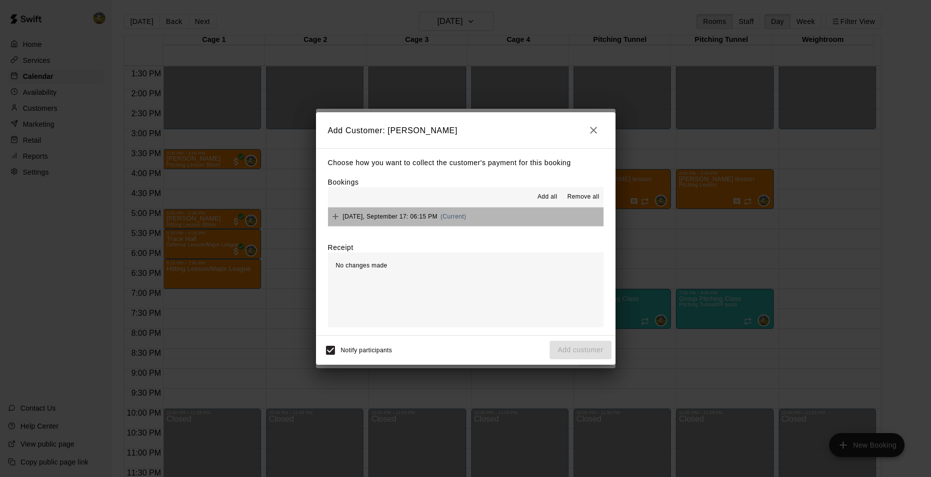
click at [466, 214] on span "(Current)" at bounding box center [453, 216] width 26 height 7
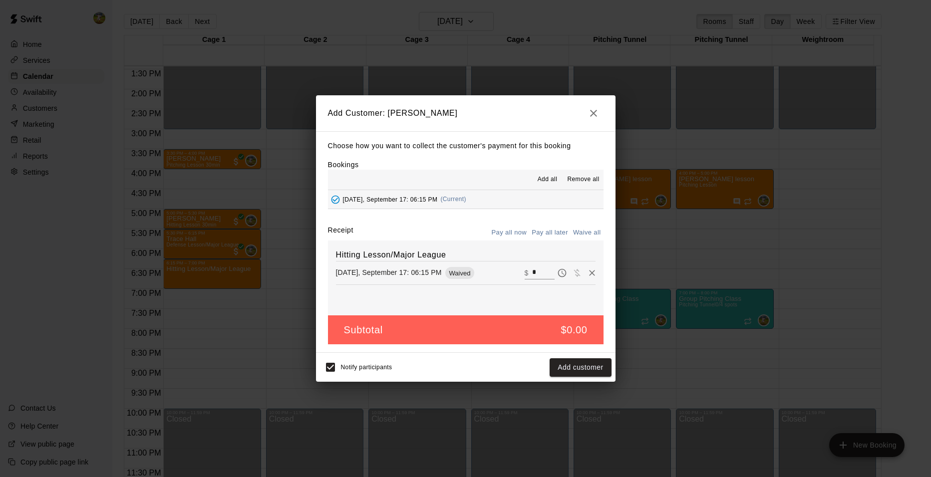
click at [525, 275] on div "​ $ *" at bounding box center [540, 273] width 30 height 13
type input "**"
click at [585, 365] on button "Checkout" at bounding box center [587, 367] width 47 height 18
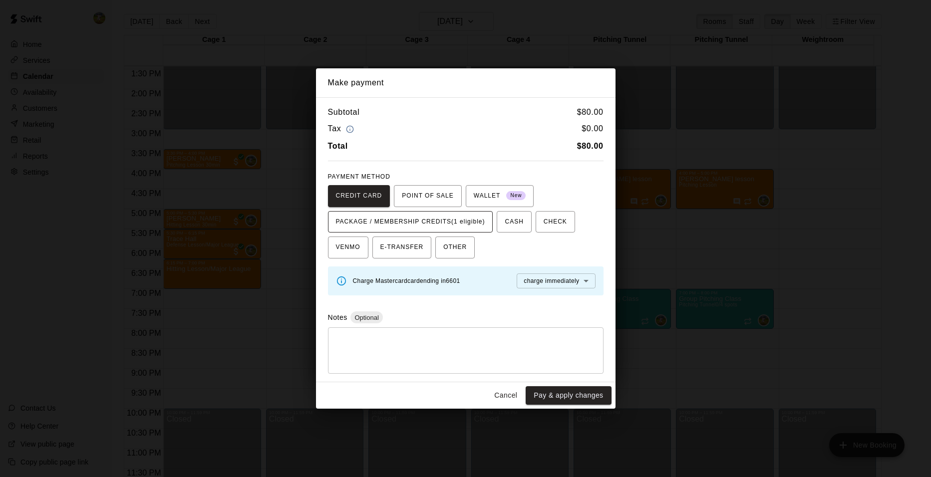
click at [463, 217] on span "PACKAGE / MEMBERSHIP CREDITS (1 eligible)" at bounding box center [410, 222] width 149 height 16
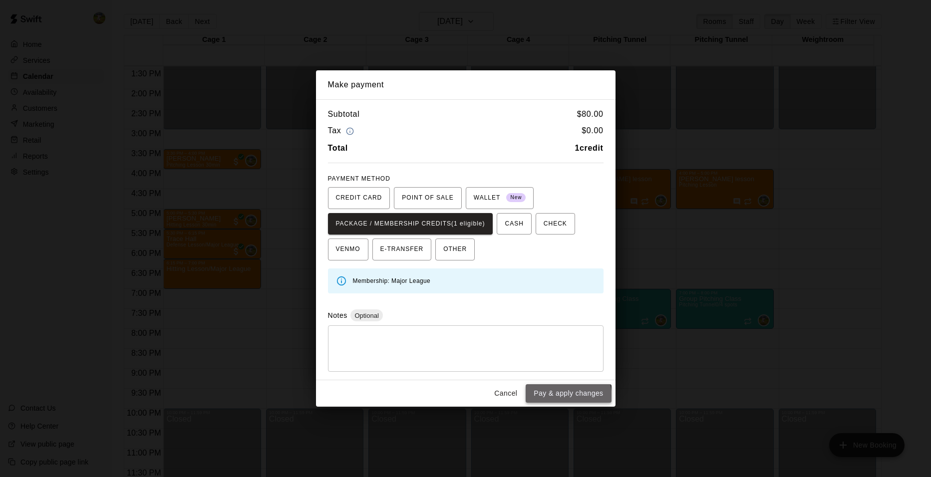
click at [550, 399] on button "Pay & apply changes" at bounding box center [568, 393] width 85 height 18
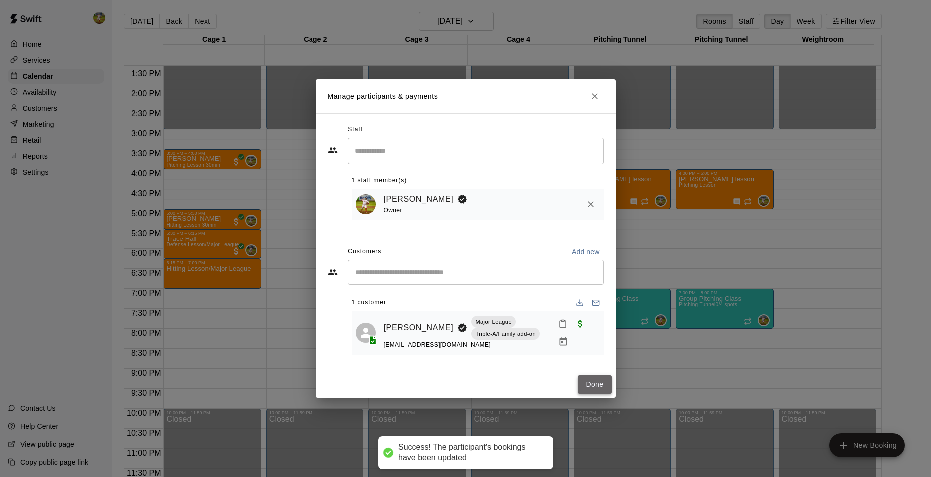
click at [594, 387] on button "Done" at bounding box center [594, 384] width 33 height 18
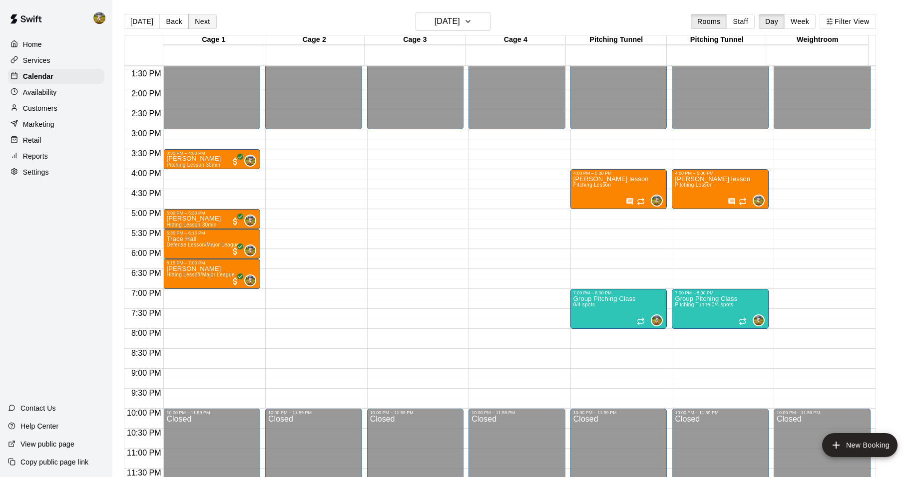
click at [212, 24] on button "Next" at bounding box center [202, 21] width 28 height 15
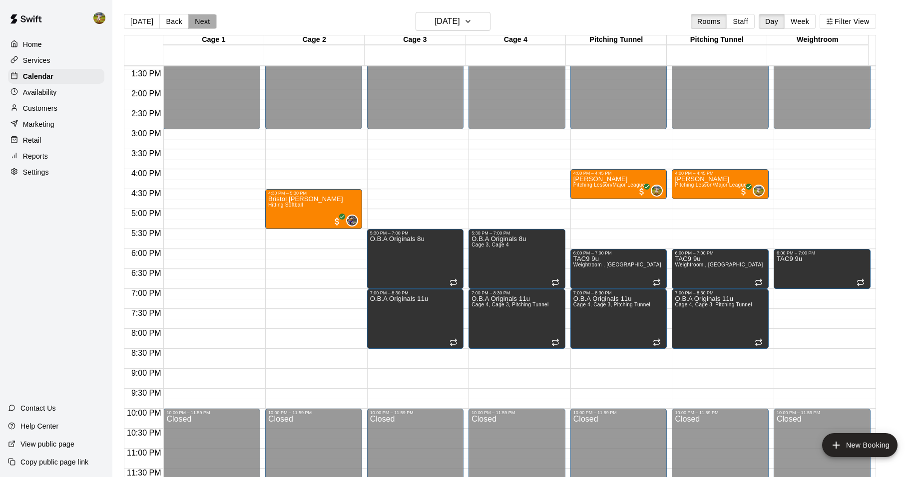
click at [207, 23] on button "Next" at bounding box center [202, 21] width 28 height 15
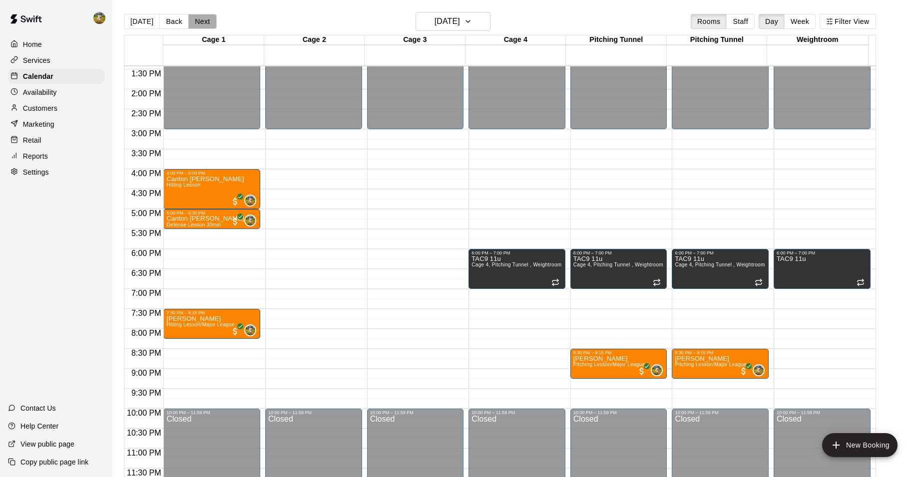
click at [205, 24] on button "Next" at bounding box center [202, 21] width 28 height 15
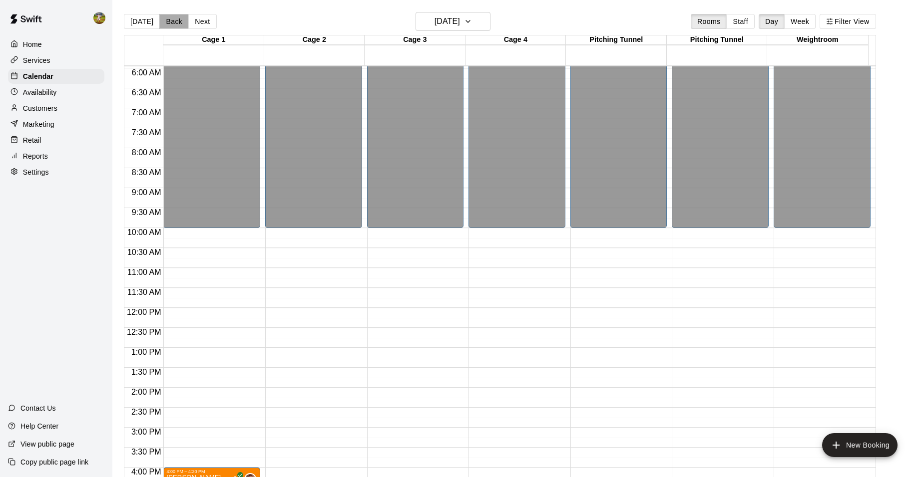
click at [165, 17] on button "Back" at bounding box center [173, 21] width 29 height 15
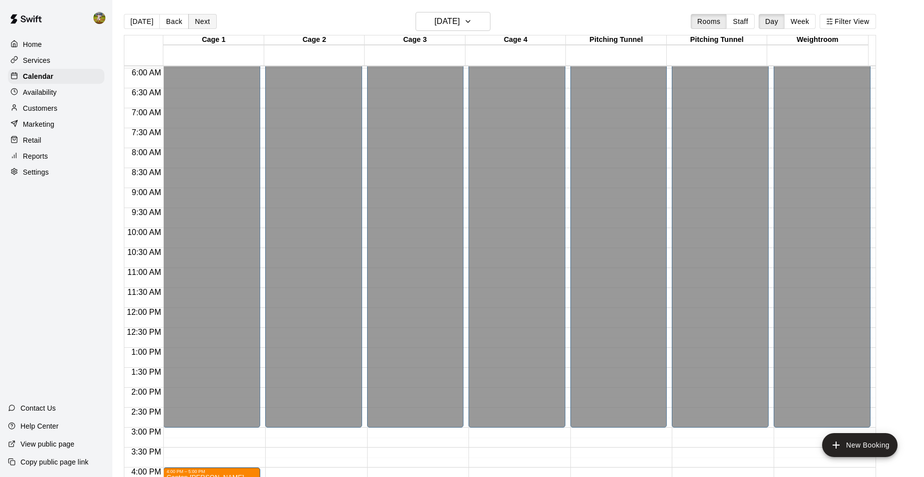
click at [200, 17] on button "Next" at bounding box center [202, 21] width 28 height 15
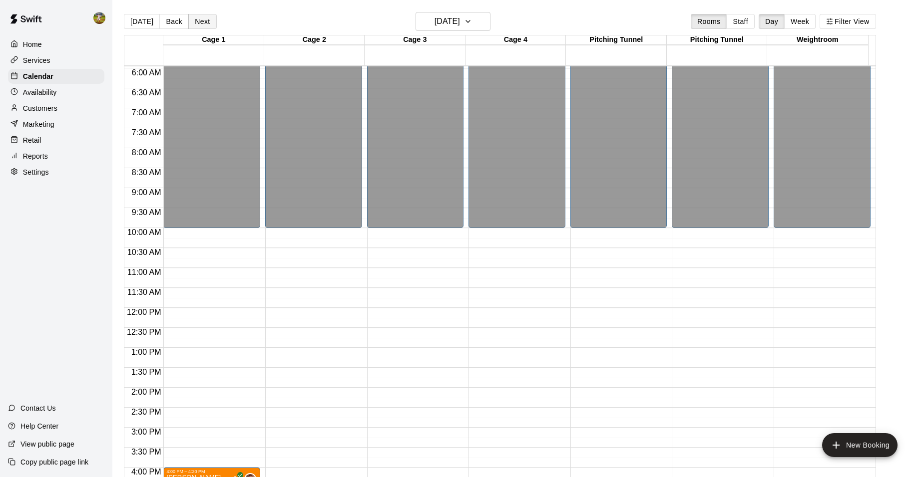
click at [200, 17] on button "Next" at bounding box center [202, 21] width 28 height 15
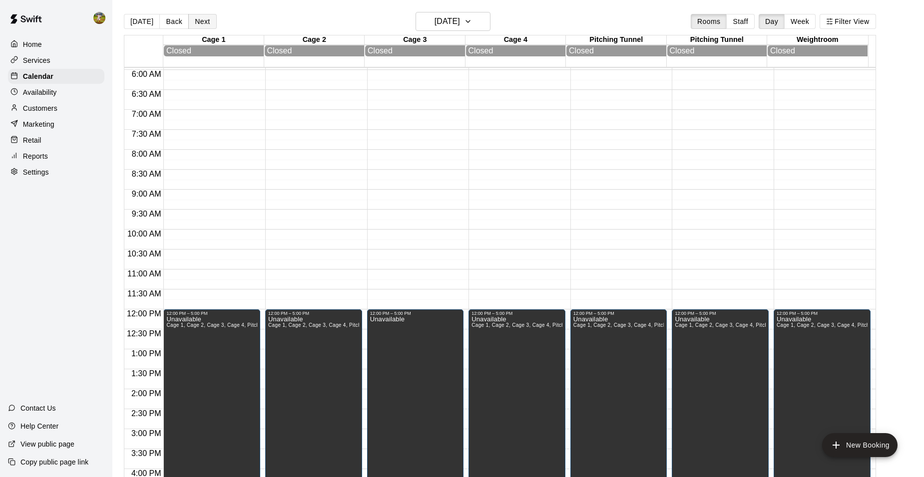
click at [200, 17] on button "Next" at bounding box center [202, 21] width 28 height 15
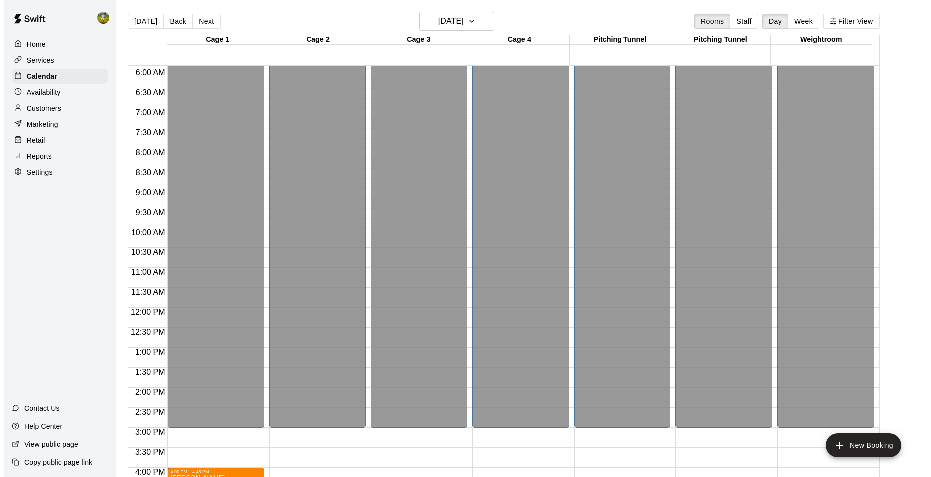
scroll to position [487, 0]
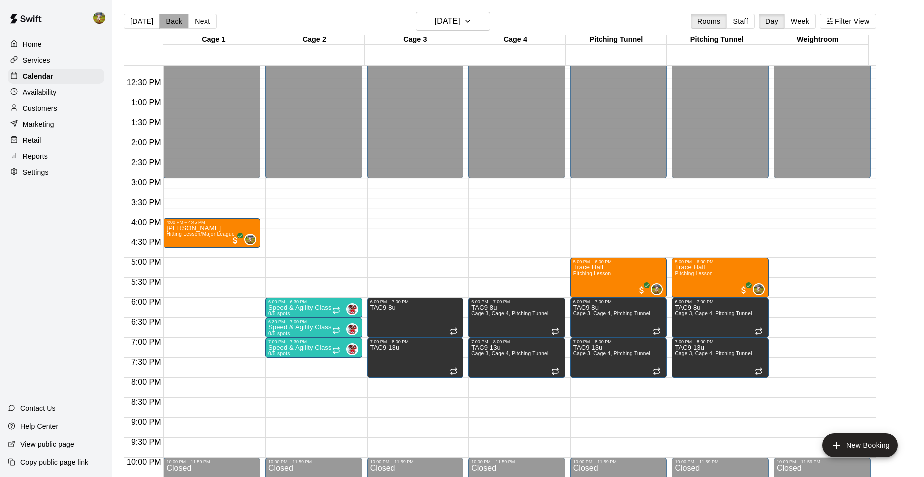
click at [168, 20] on button "Back" at bounding box center [173, 21] width 29 height 15
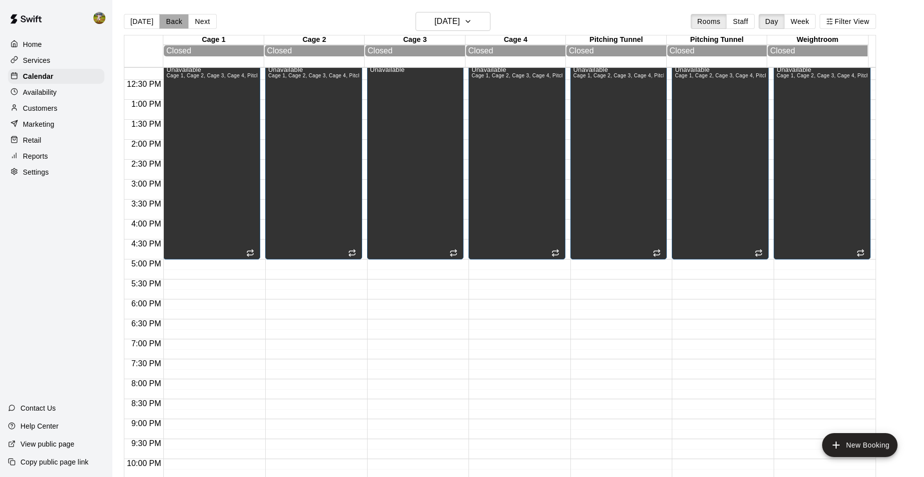
click at [168, 20] on button "Back" at bounding box center [173, 21] width 29 height 15
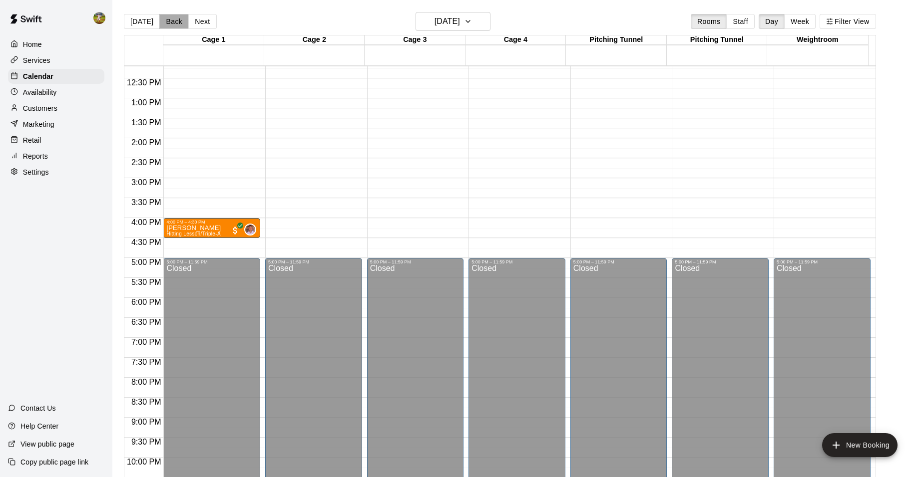
click at [168, 20] on button "Back" at bounding box center [173, 21] width 29 height 15
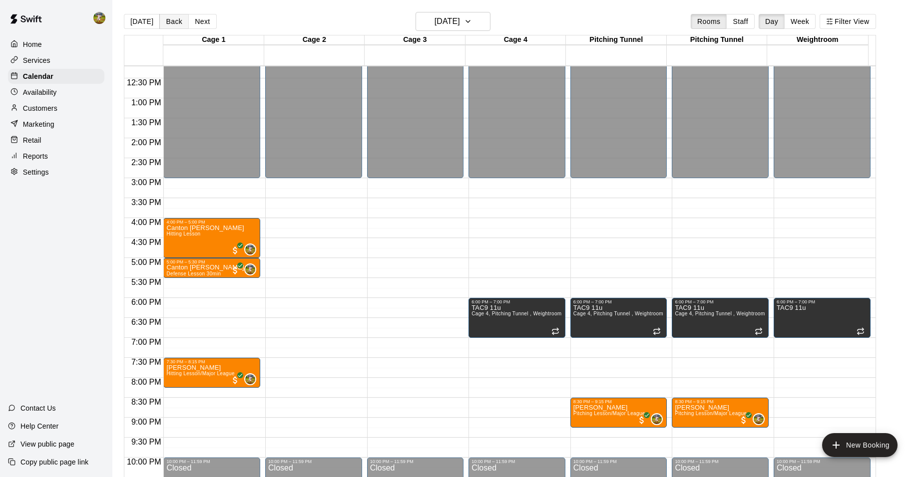
click at [168, 19] on button "Back" at bounding box center [173, 21] width 29 height 15
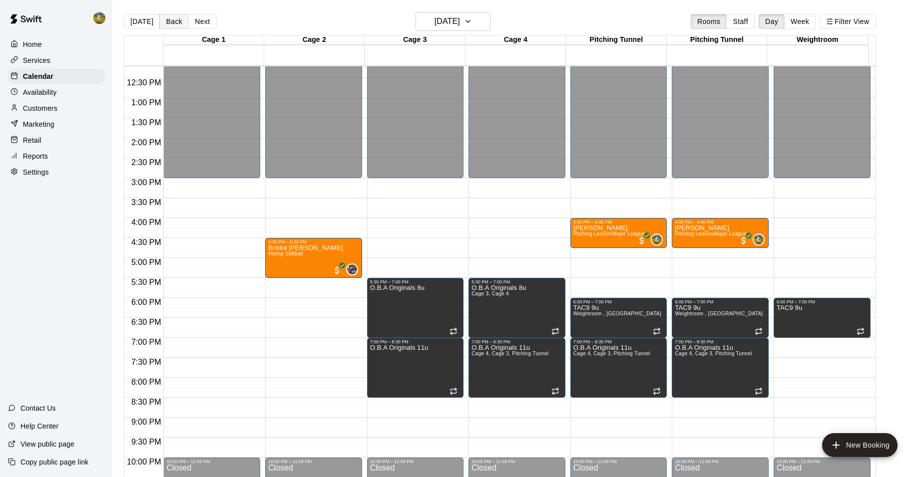
click at [170, 18] on button "Back" at bounding box center [173, 21] width 29 height 15
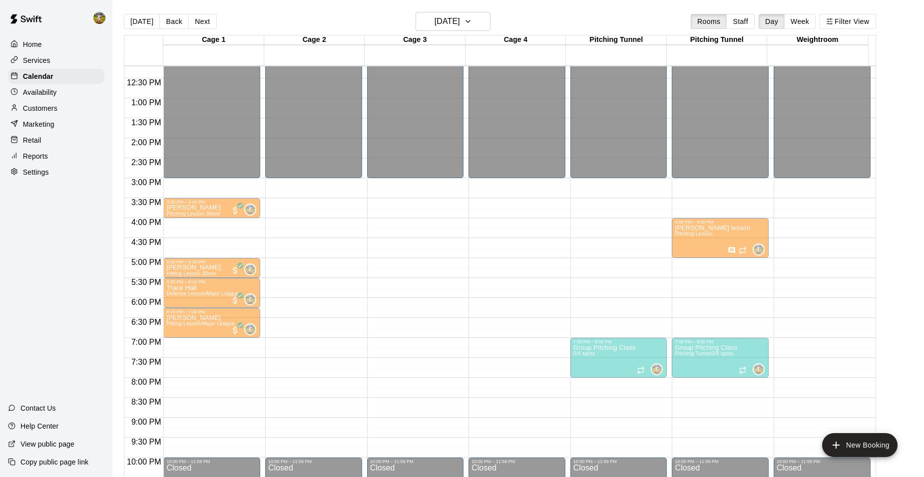
click at [583, 233] on span "Pitching Lesson" at bounding box center [592, 233] width 38 height 5
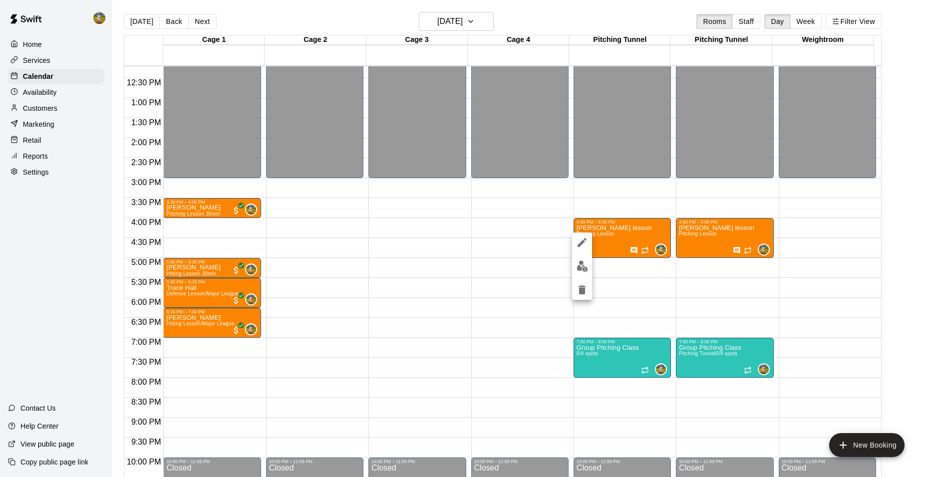
click at [503, 211] on div at bounding box center [465, 238] width 931 height 477
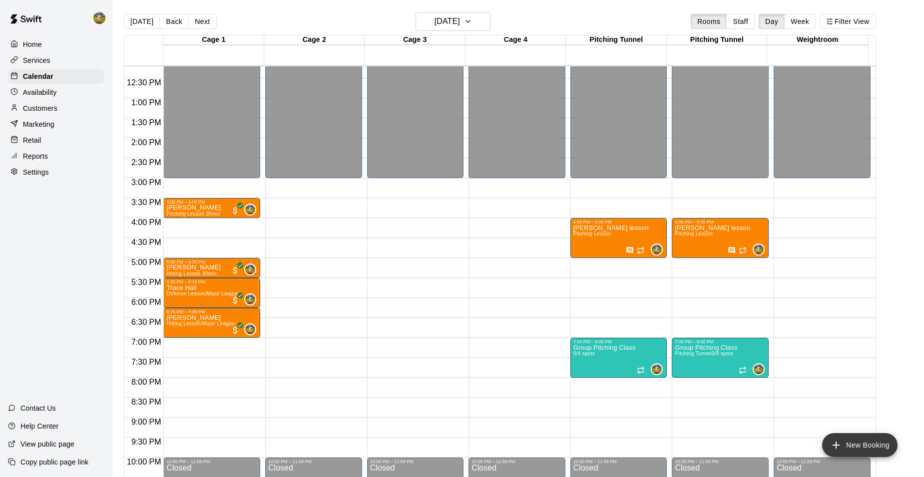
click at [854, 443] on button "New Booking" at bounding box center [859, 445] width 75 height 24
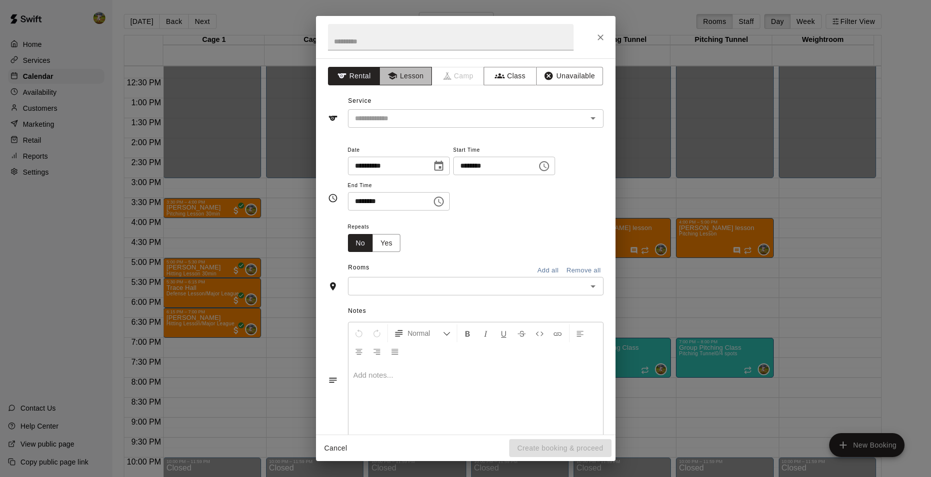
click at [405, 83] on button "Lesson" at bounding box center [405, 76] width 52 height 18
click at [430, 118] on input "text" at bounding box center [461, 118] width 220 height 12
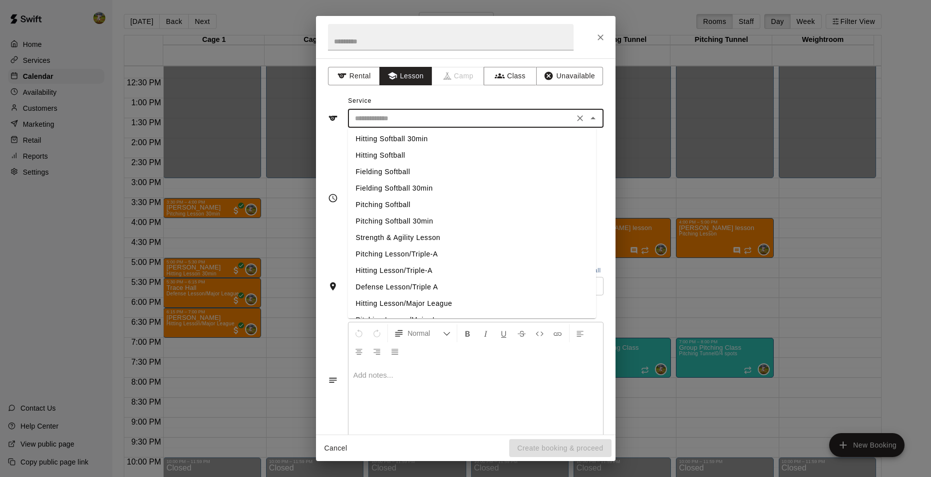
scroll to position [130, 0]
click at [409, 257] on li "Defense Lesson/Triple A" at bounding box center [472, 257] width 248 height 16
type input "**********"
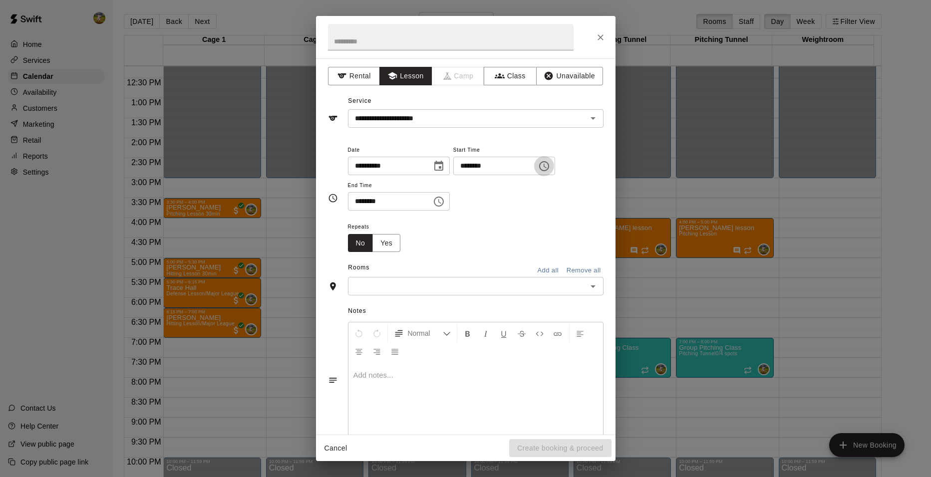
click at [550, 166] on icon "Choose time, selected time is 9:00 PM" at bounding box center [544, 166] width 12 height 12
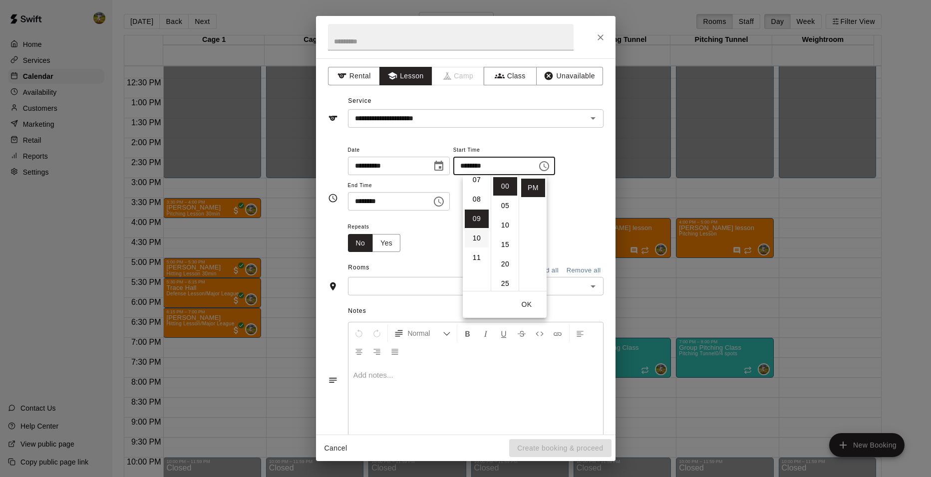
scroll to position [125, 0]
click at [477, 217] on li "08" at bounding box center [477, 217] width 24 height 18
type input "********"
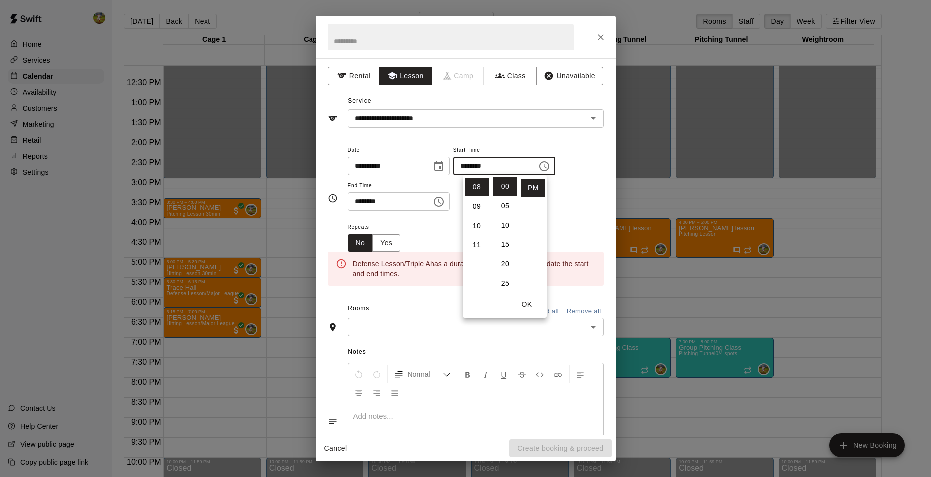
scroll to position [156, 0]
click at [445, 205] on icon "Choose time, selected time is 9:30 PM" at bounding box center [439, 202] width 12 height 12
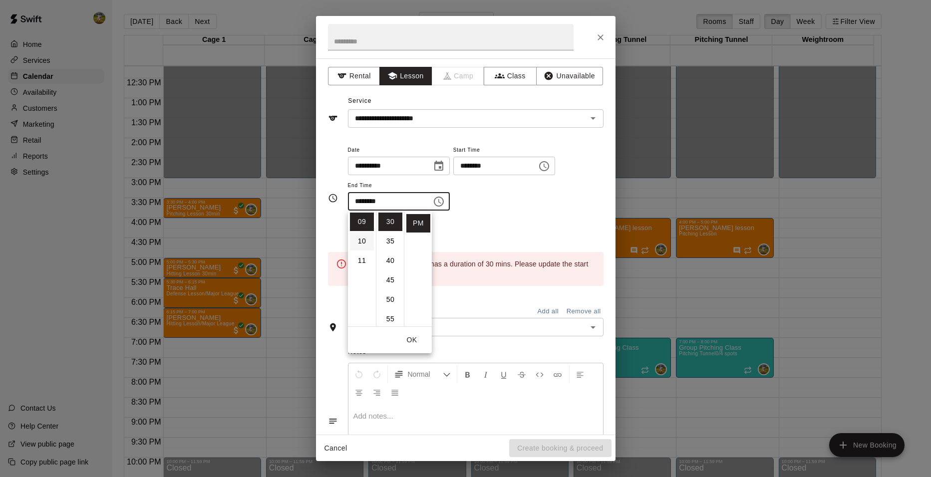
scroll to position [125, 0]
click at [360, 248] on li "08" at bounding box center [362, 252] width 24 height 18
type input "********"
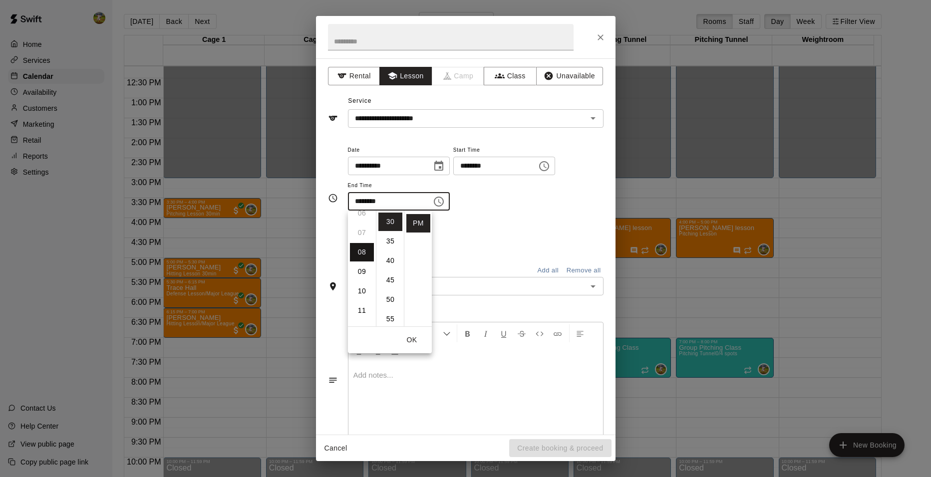
scroll to position [156, 0]
click at [523, 211] on div "**********" at bounding box center [476, 177] width 256 height 67
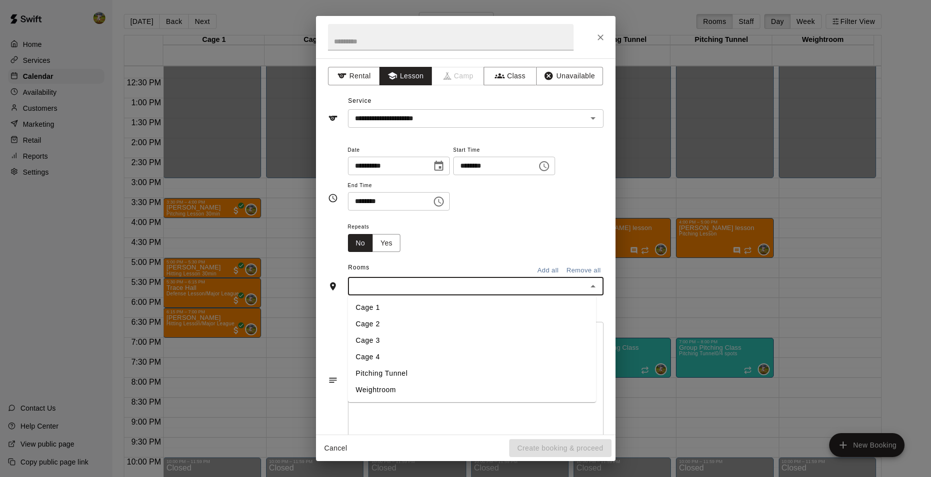
click at [455, 284] on input "text" at bounding box center [467, 286] width 233 height 12
click at [398, 306] on li "Cage 1" at bounding box center [472, 308] width 248 height 16
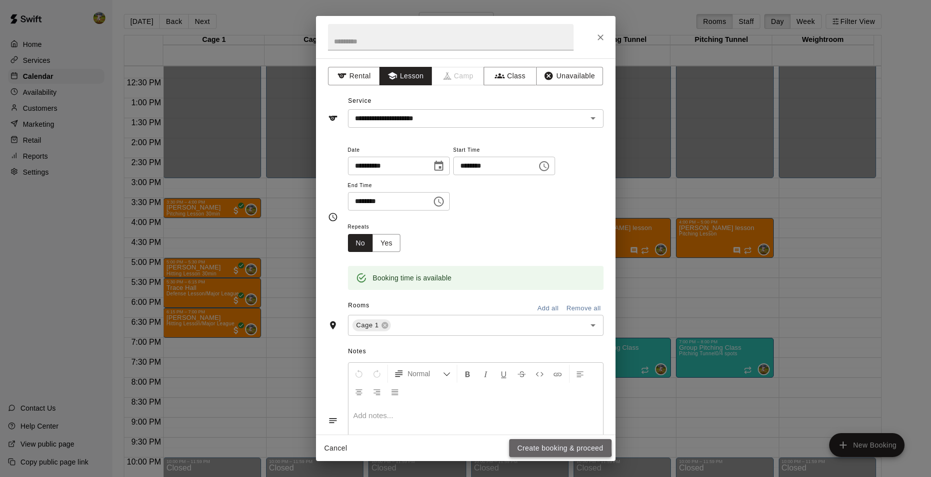
click at [532, 447] on button "Create booking & proceed" at bounding box center [560, 448] width 102 height 18
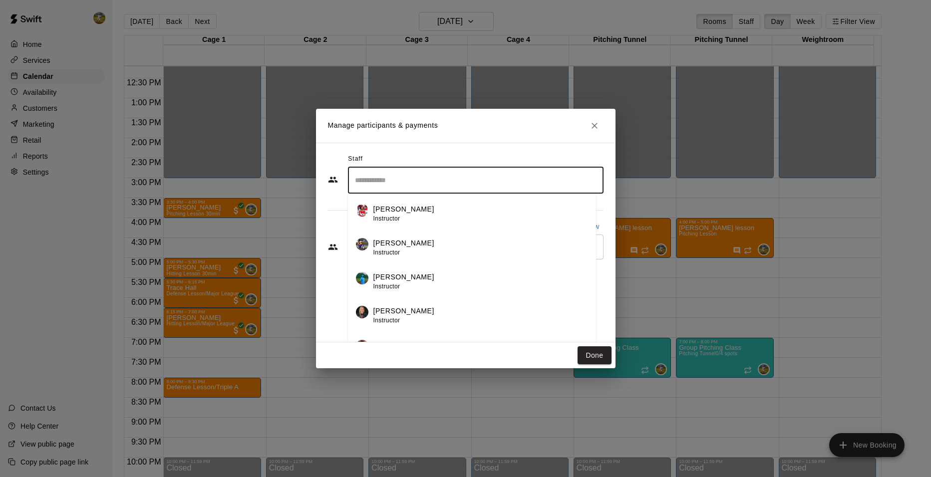
click at [461, 179] on input "Search staff" at bounding box center [475, 180] width 247 height 17
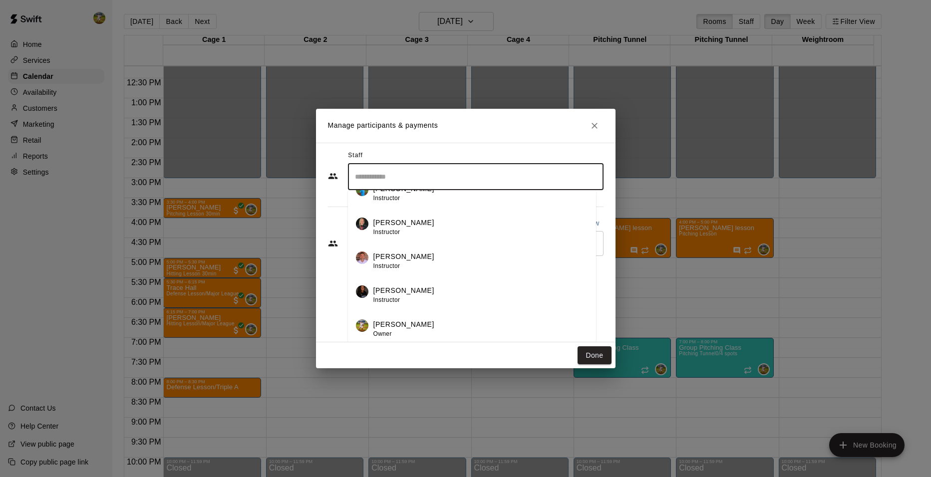
scroll to position [4, 0]
drag, startPoint x: 445, startPoint y: 320, endPoint x: 443, endPoint y: 314, distance: 6.0
click at [445, 319] on div "[PERSON_NAME] Owner" at bounding box center [480, 328] width 215 height 19
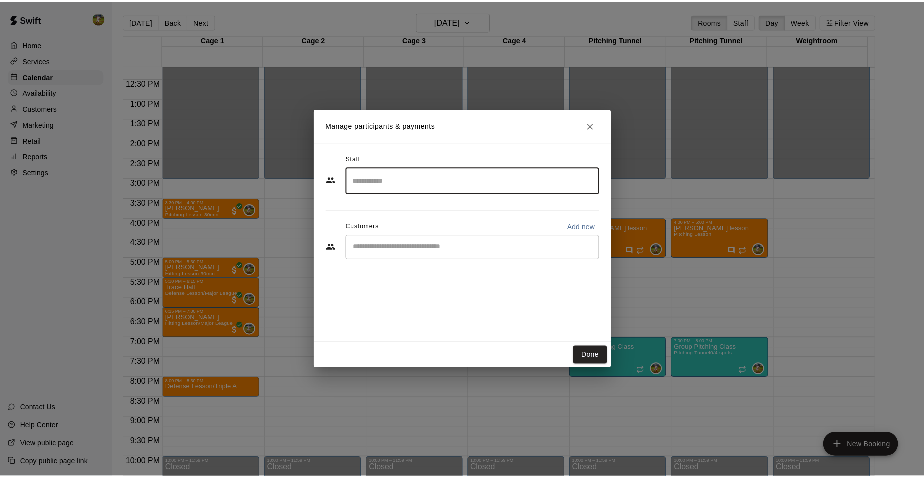
scroll to position [0, 0]
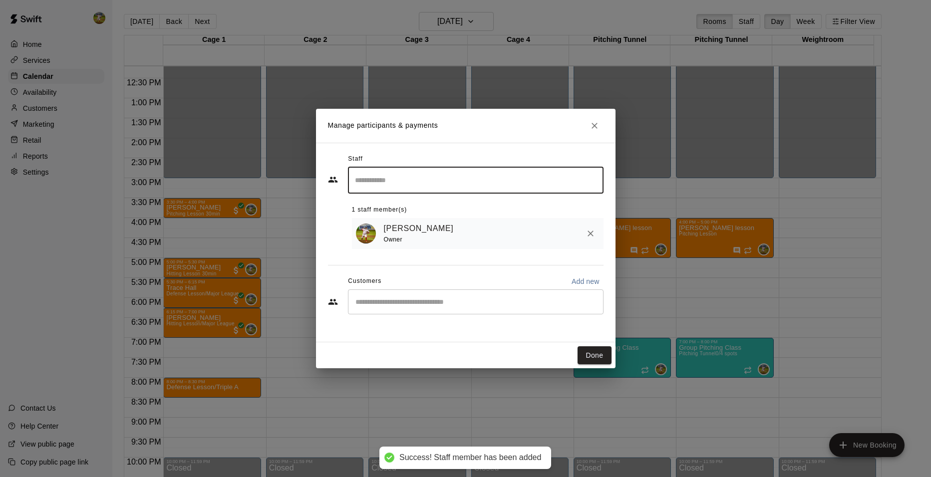
click at [476, 248] on div "[PERSON_NAME] Owner" at bounding box center [478, 233] width 252 height 31
click at [468, 314] on div "​" at bounding box center [476, 302] width 256 height 25
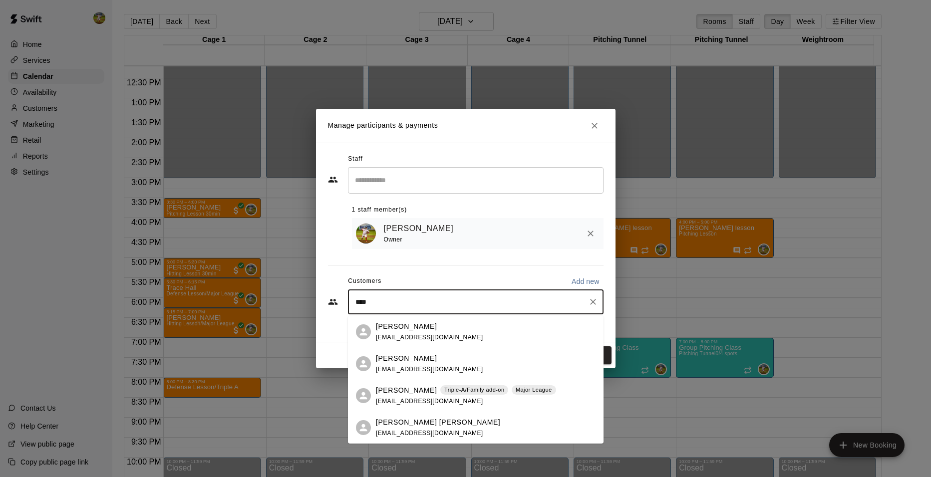
type input "*****"
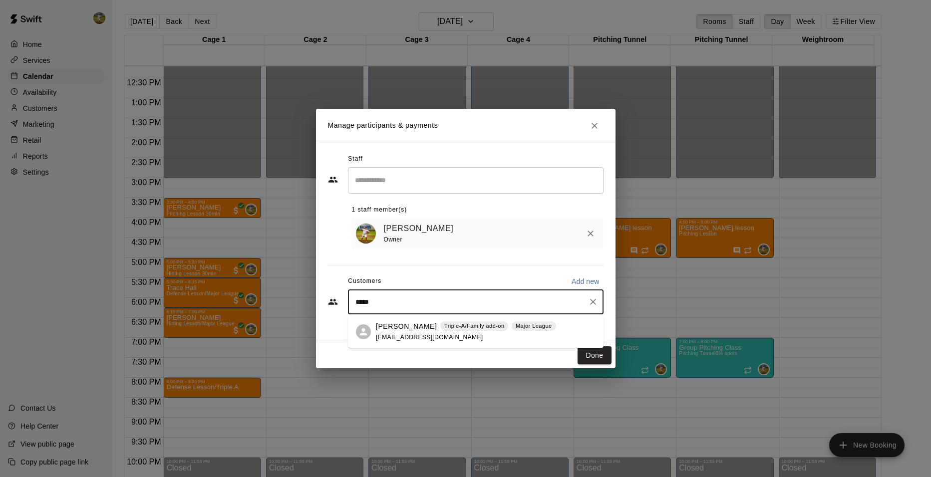
click at [466, 331] on div "[PERSON_NAME] Triple-A/Family add-on Major League [EMAIL_ADDRESS][DOMAIN_NAME]" at bounding box center [466, 332] width 180 height 21
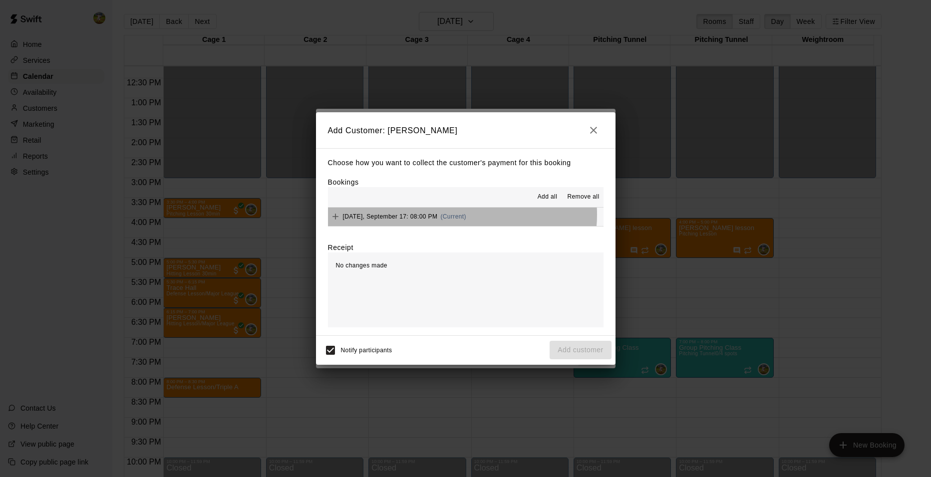
click at [460, 215] on span "(Current)" at bounding box center [453, 216] width 26 height 7
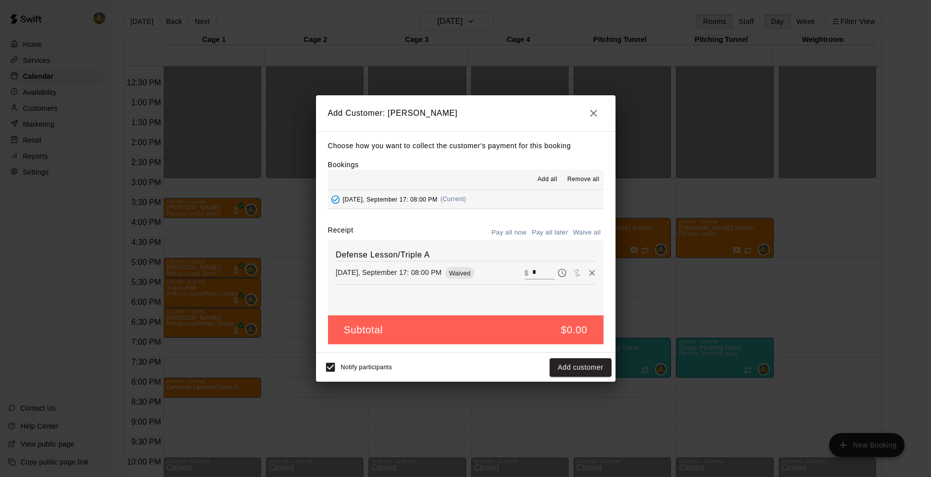
click at [525, 270] on div "​ $ *" at bounding box center [540, 273] width 30 height 13
type input "**"
click at [584, 368] on button "Checkout" at bounding box center [587, 367] width 47 height 18
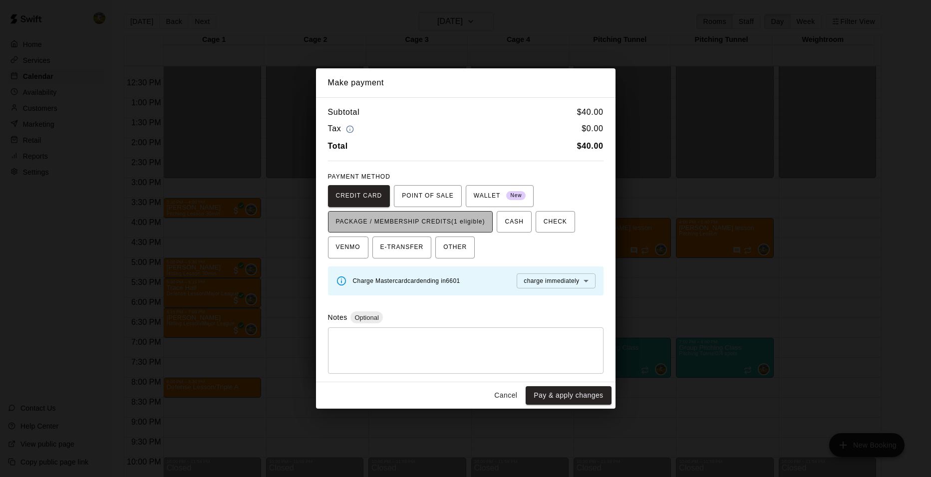
click at [468, 220] on span "PACKAGE / MEMBERSHIP CREDITS (1 eligible)" at bounding box center [410, 222] width 149 height 16
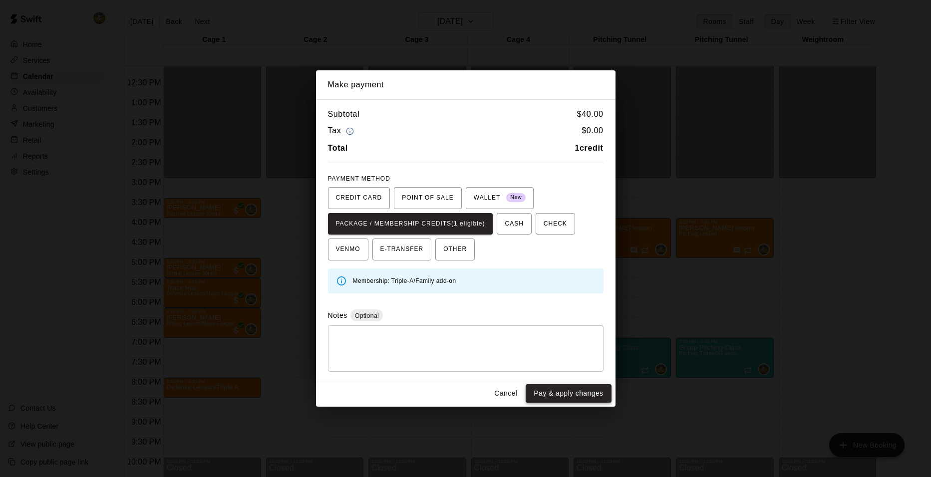
click at [586, 396] on button "Pay & apply changes" at bounding box center [568, 393] width 85 height 18
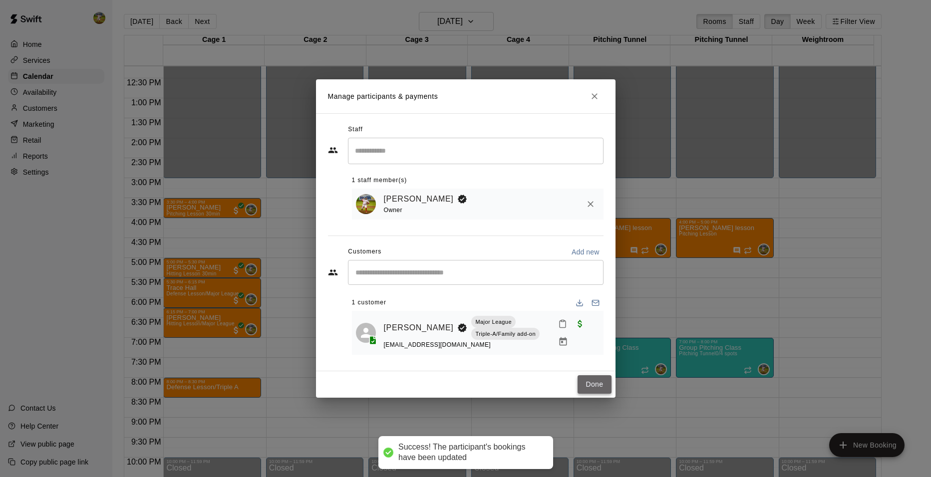
click at [593, 383] on button "Done" at bounding box center [594, 384] width 33 height 18
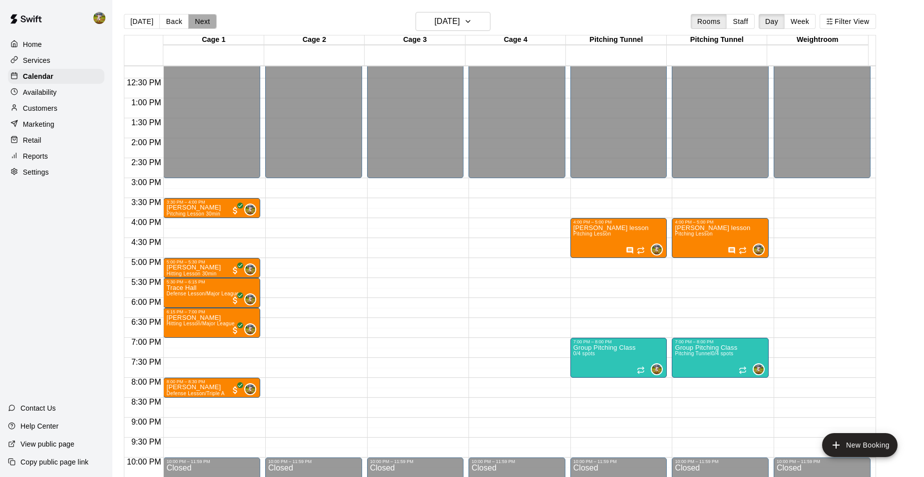
click at [206, 19] on button "Next" at bounding box center [202, 21] width 28 height 15
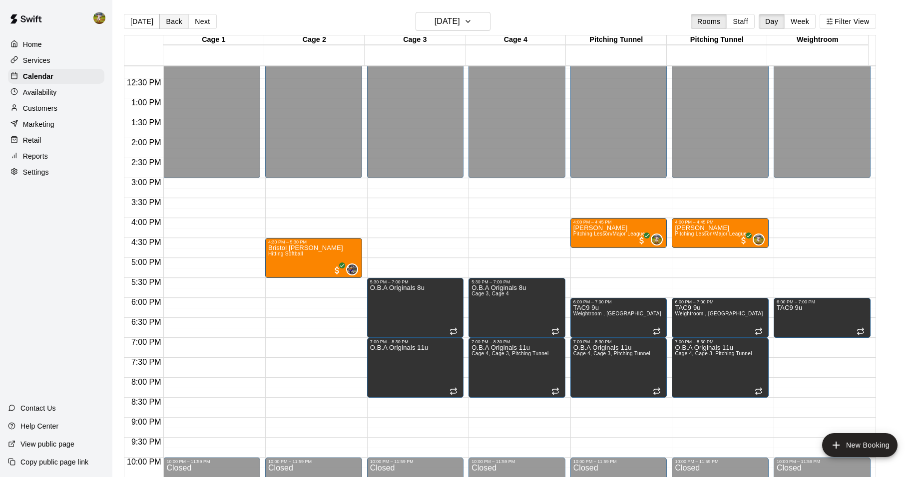
click at [170, 22] on button "Back" at bounding box center [173, 21] width 29 height 15
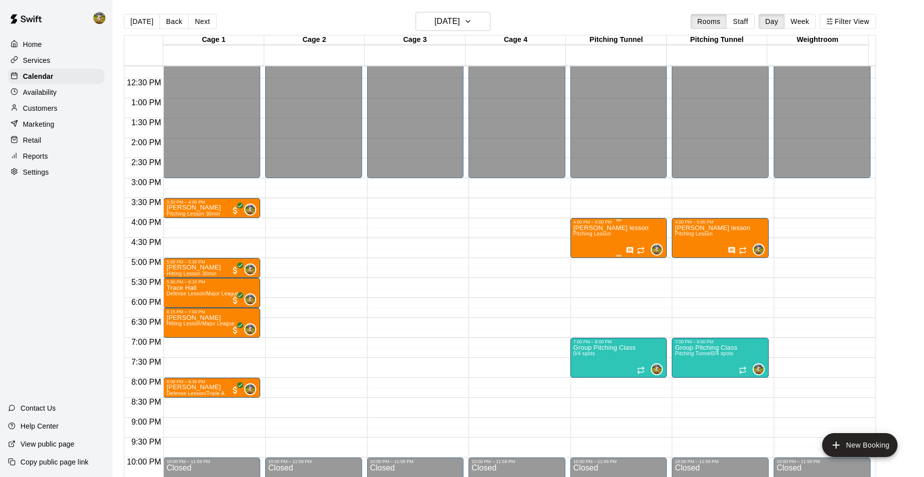
click at [624, 234] on div "[PERSON_NAME] lesson Pitching Lesson" at bounding box center [610, 463] width 75 height 477
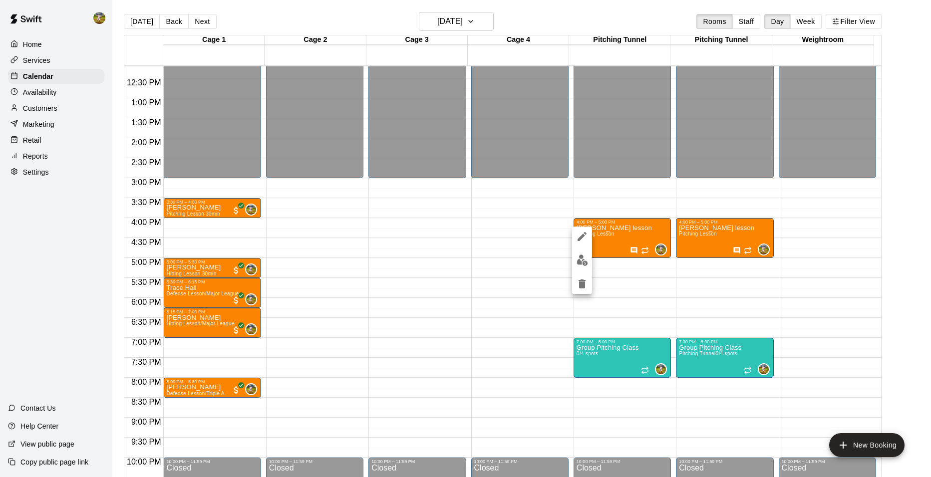
click at [637, 228] on div at bounding box center [465, 238] width 931 height 477
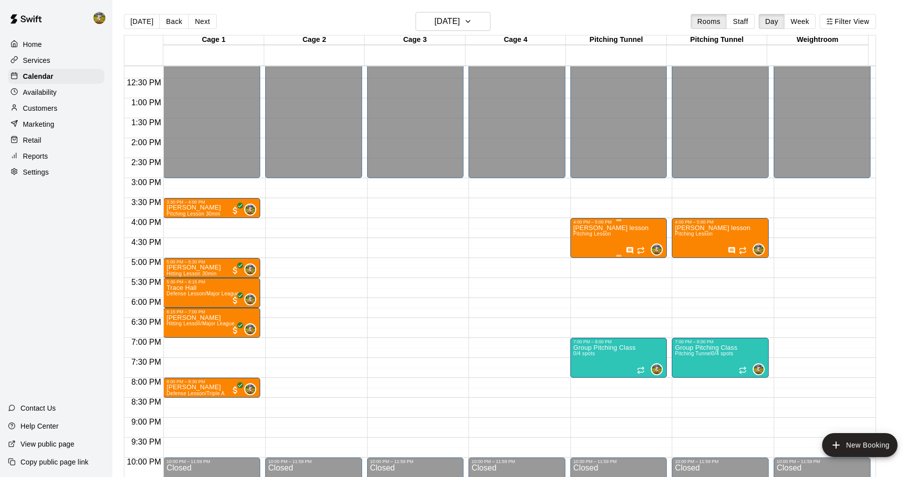
click at [631, 228] on p "[PERSON_NAME] lesson" at bounding box center [610, 228] width 75 height 0
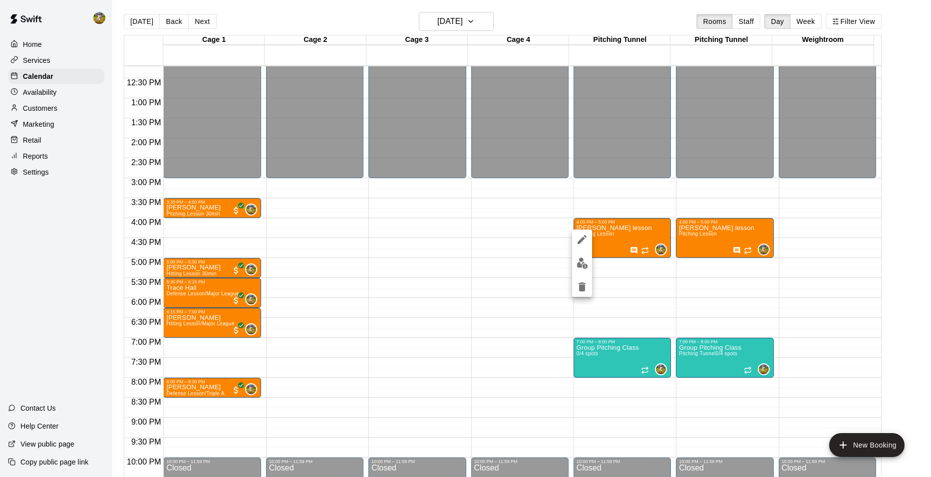
click at [444, 21] on div at bounding box center [465, 238] width 931 height 477
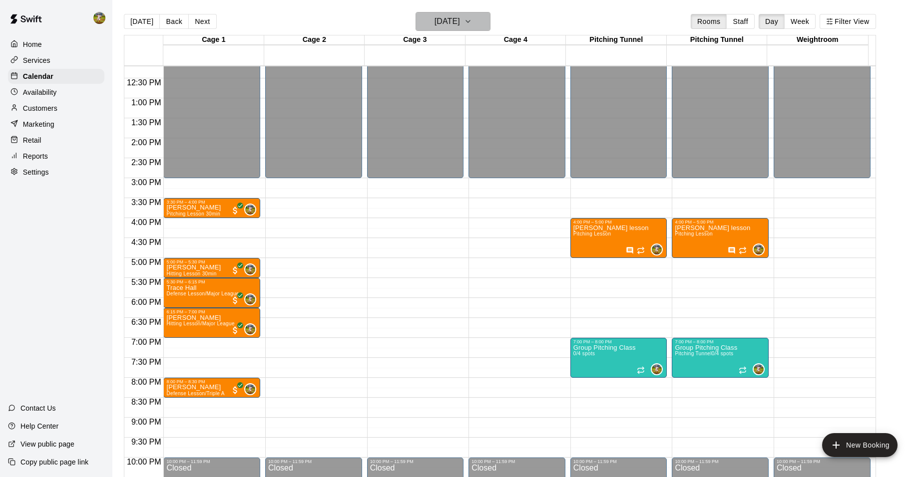
click at [442, 23] on h6 "[DATE]" at bounding box center [446, 21] width 25 height 14
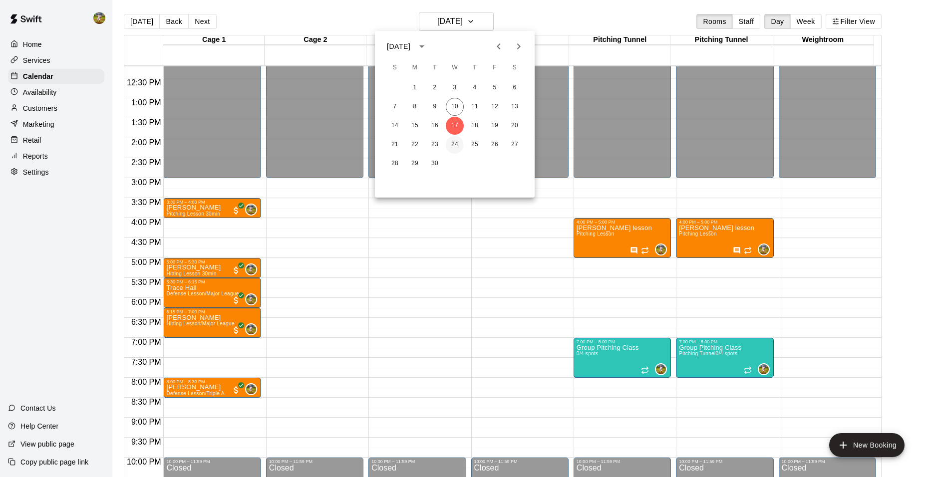
click at [456, 143] on button "24" at bounding box center [455, 145] width 18 height 18
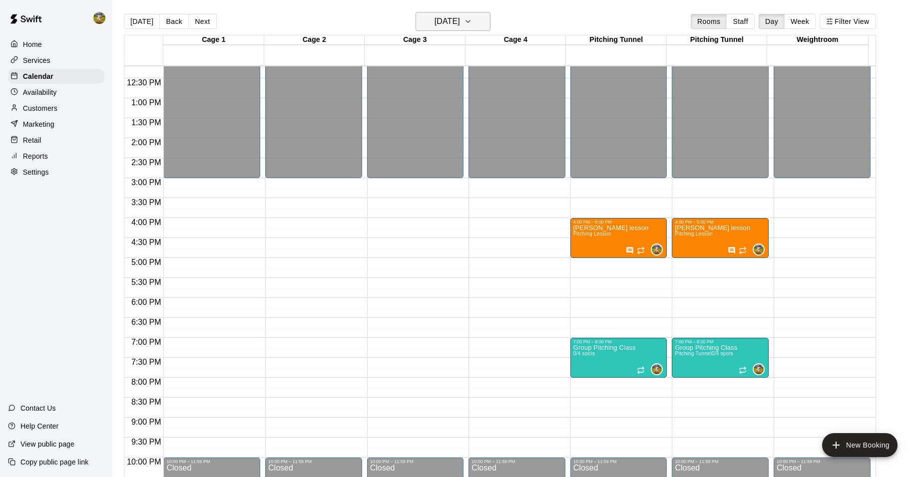
click at [434, 21] on h6 "[DATE]" at bounding box center [446, 21] width 25 height 14
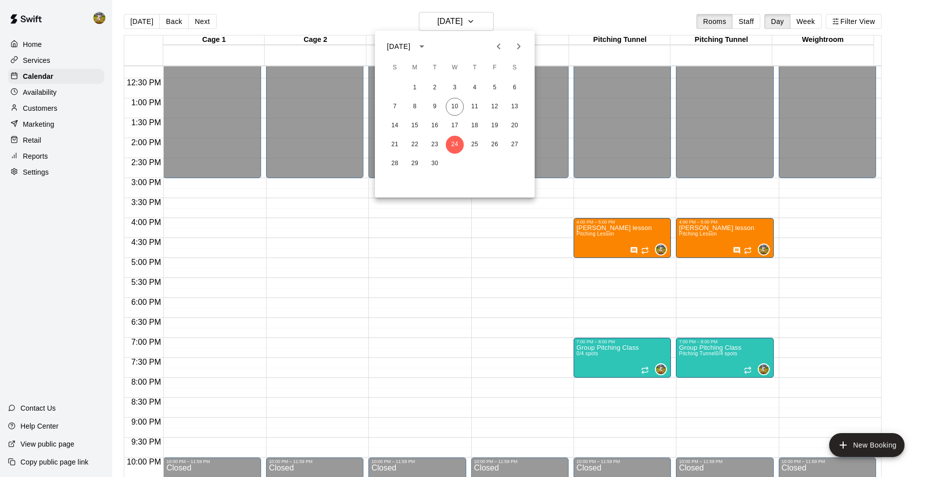
click at [518, 23] on div at bounding box center [465, 238] width 931 height 477
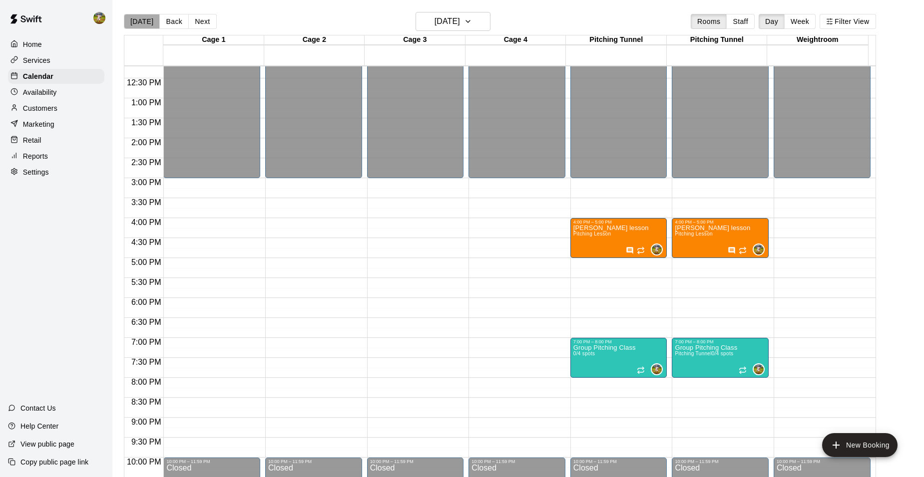
click at [144, 23] on button "[DATE]" at bounding box center [142, 21] width 36 height 15
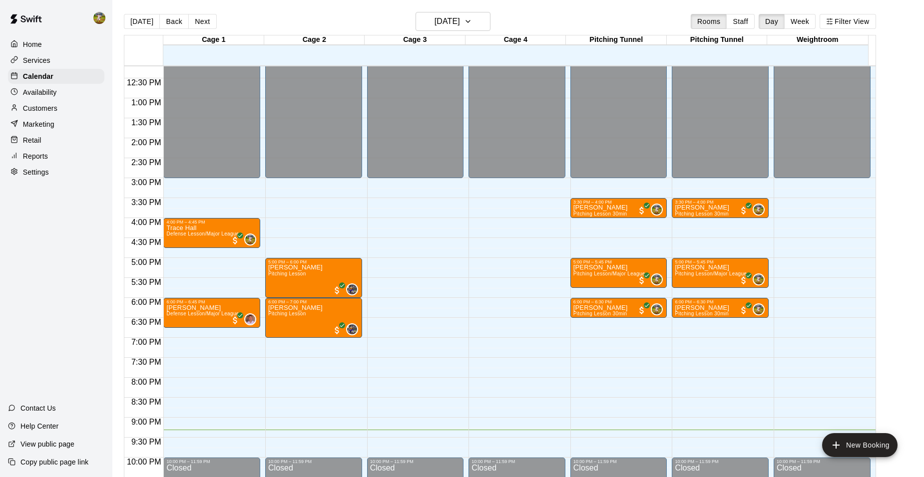
click at [44, 97] on p "Availability" at bounding box center [40, 92] width 34 height 10
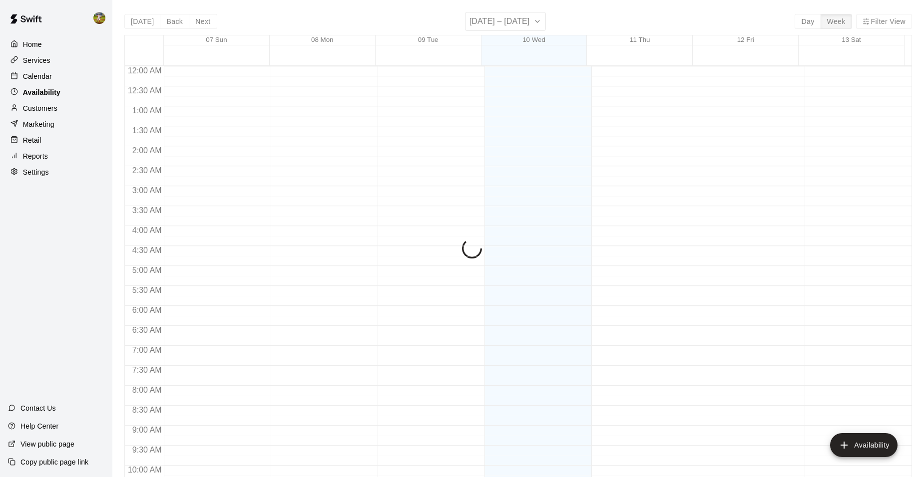
scroll to position [537, 0]
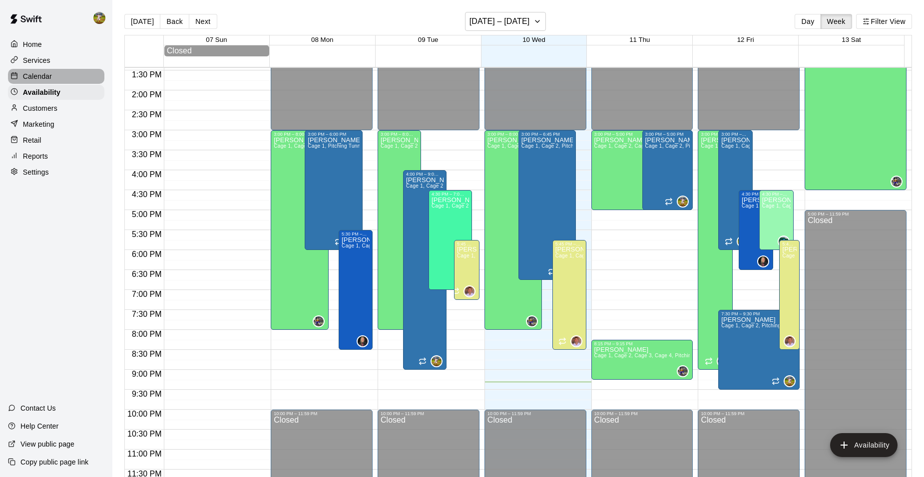
click at [45, 79] on p "Calendar" at bounding box center [37, 76] width 29 height 10
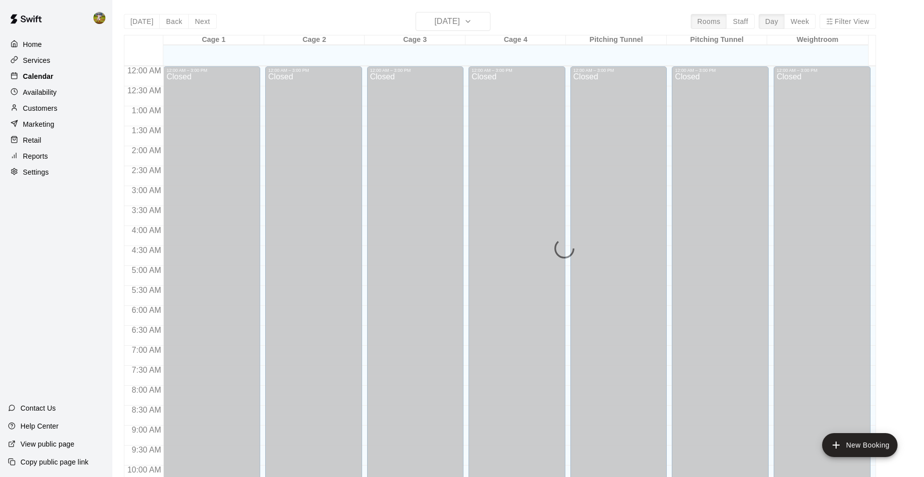
scroll to position [506, 0]
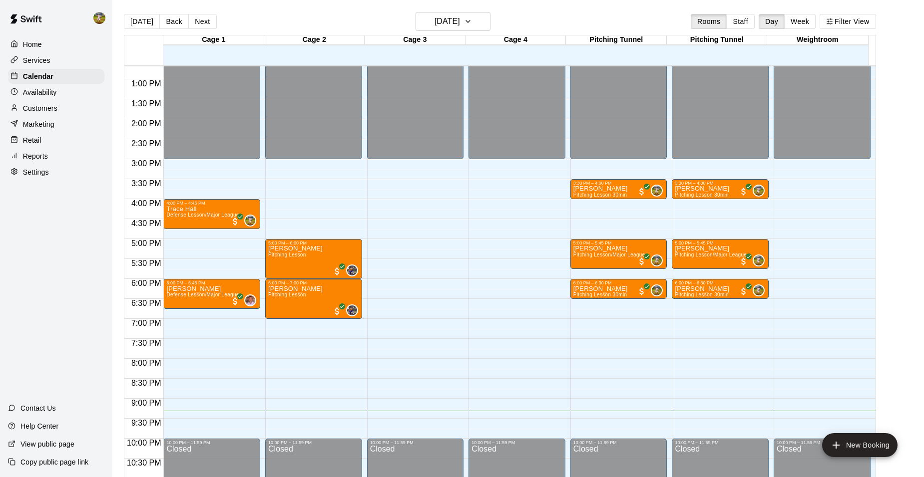
click at [55, 116] on div "Customers" at bounding box center [56, 108] width 96 height 15
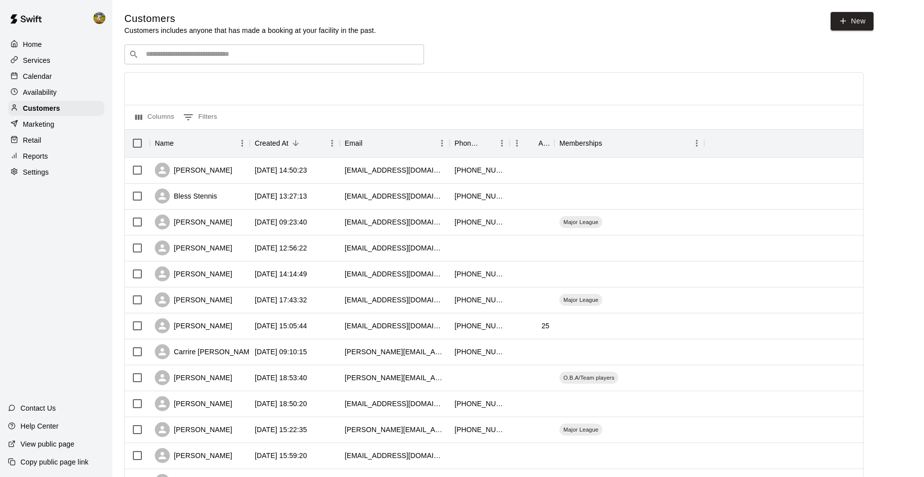
click at [48, 67] on div "Services" at bounding box center [56, 60] width 96 height 15
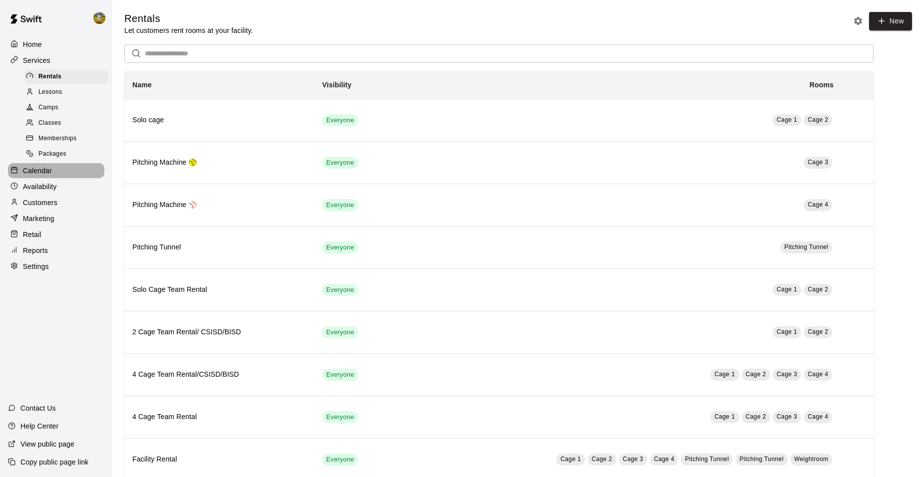
click at [66, 178] on div "Calendar" at bounding box center [56, 170] width 96 height 15
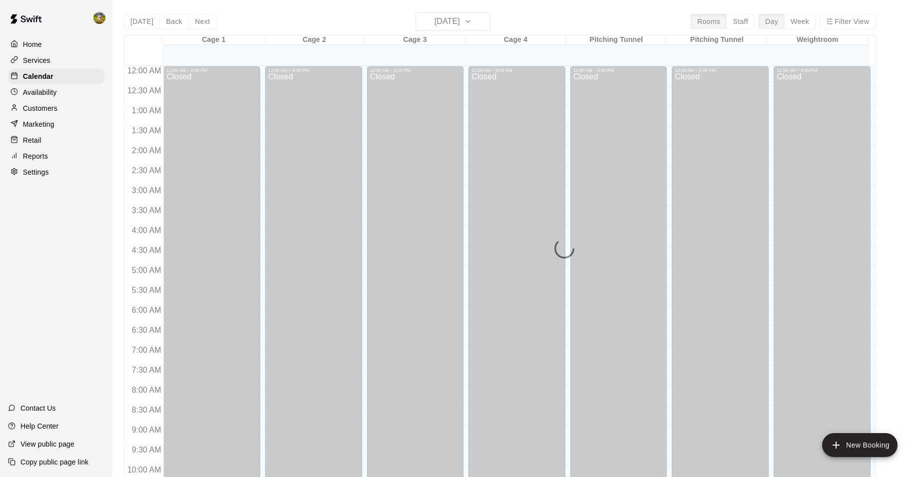
scroll to position [506, 0]
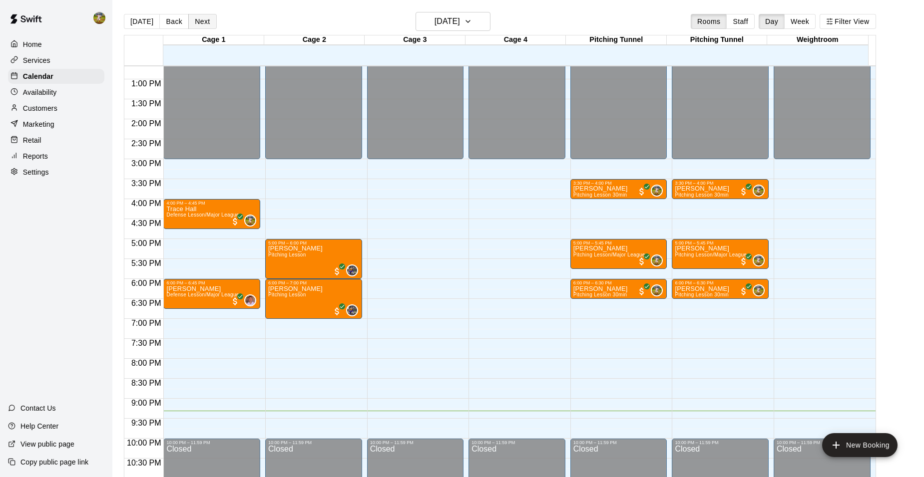
click at [204, 19] on button "Next" at bounding box center [202, 21] width 28 height 15
